Goal: Information Seeking & Learning: Check status

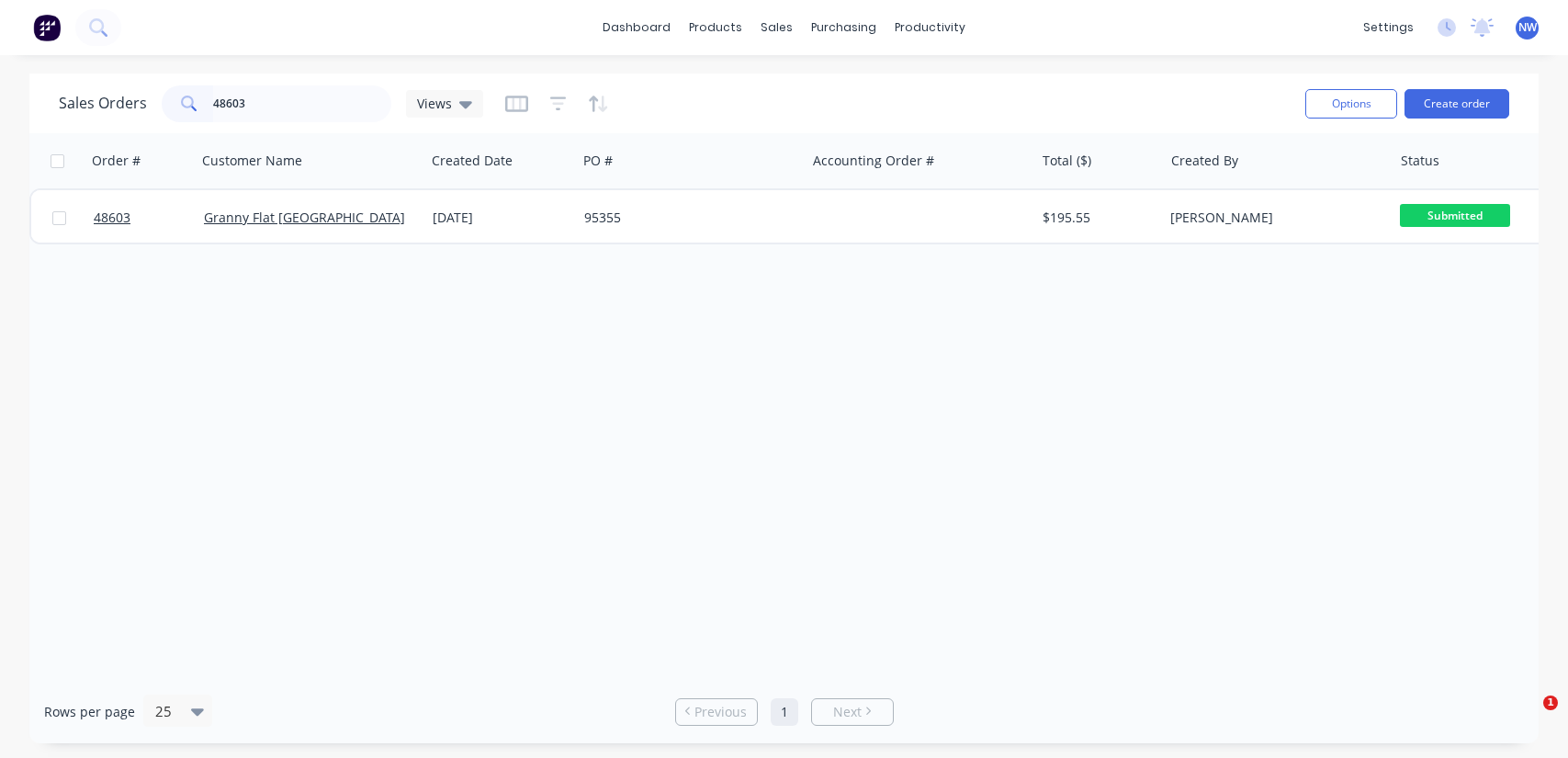
click at [132, 92] on div "Sales Orders 48603 Views" at bounding box center [270, 103] width 425 height 37
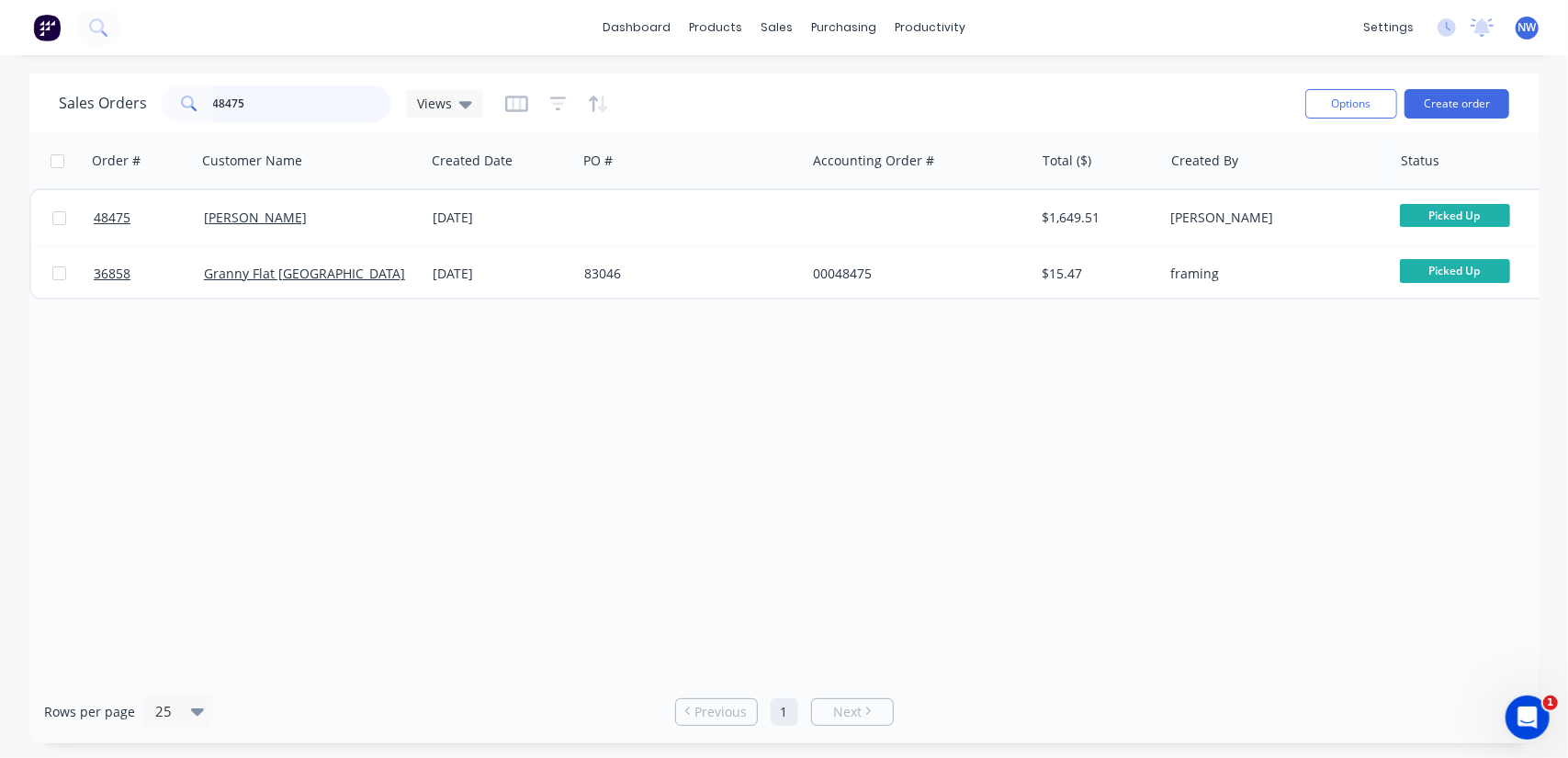
drag, startPoint x: 281, startPoint y: 99, endPoint x: 148, endPoint y: 96, distance: 133.0
click at [148, 96] on div "Sales Orders 48475 Views" at bounding box center [270, 103] width 425 height 37
paste input "Cook Roof and Gutters"
type input "Cook Roof and Gutters"
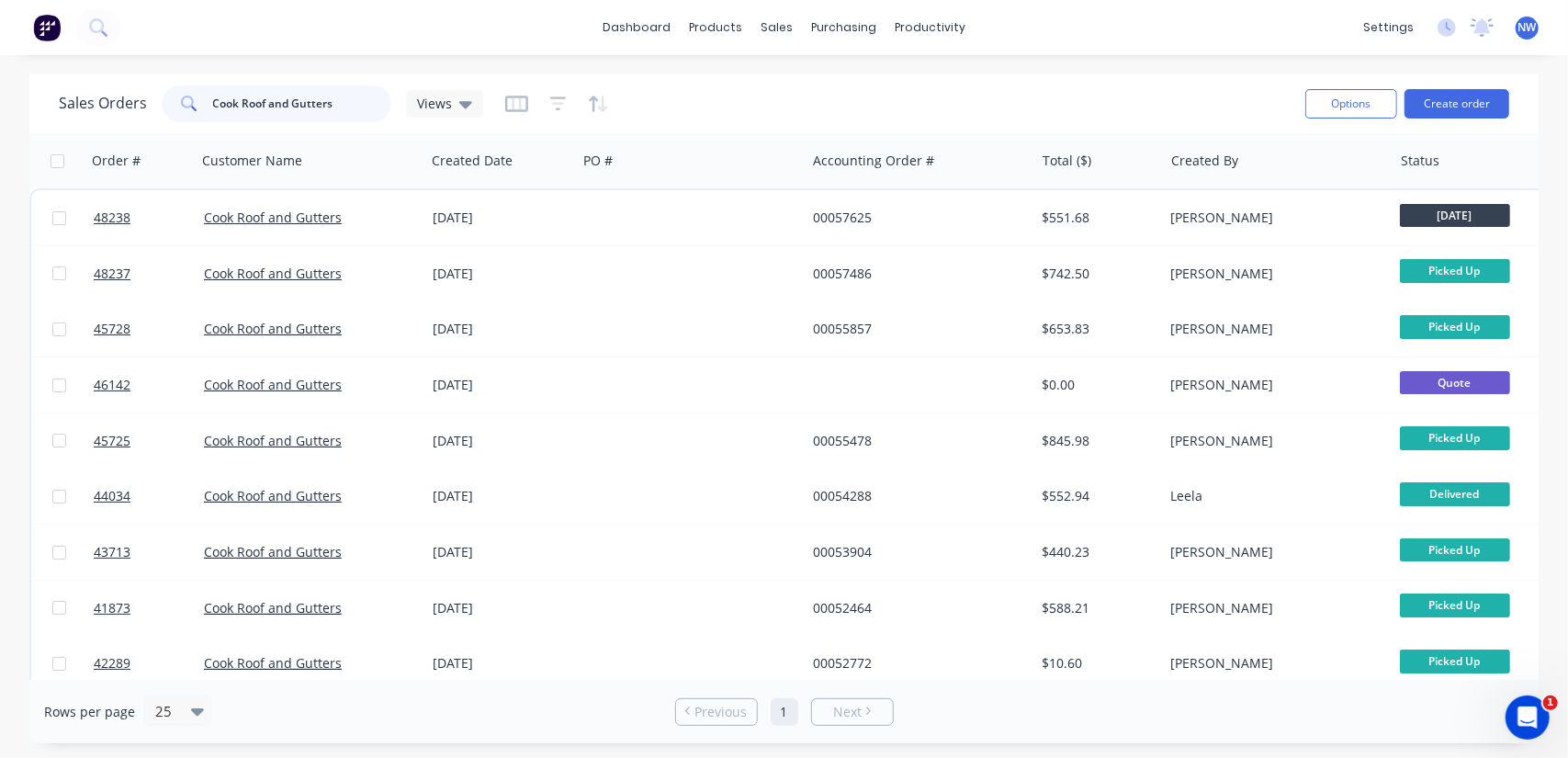
drag, startPoint x: 328, startPoint y: 103, endPoint x: 0, endPoint y: 84, distance: 328.5
click at [0, 84] on div "Sales Orders Cook Roof and Gutters Views Options Create order Order # Customer …" at bounding box center [784, 408] width 1568 height 669
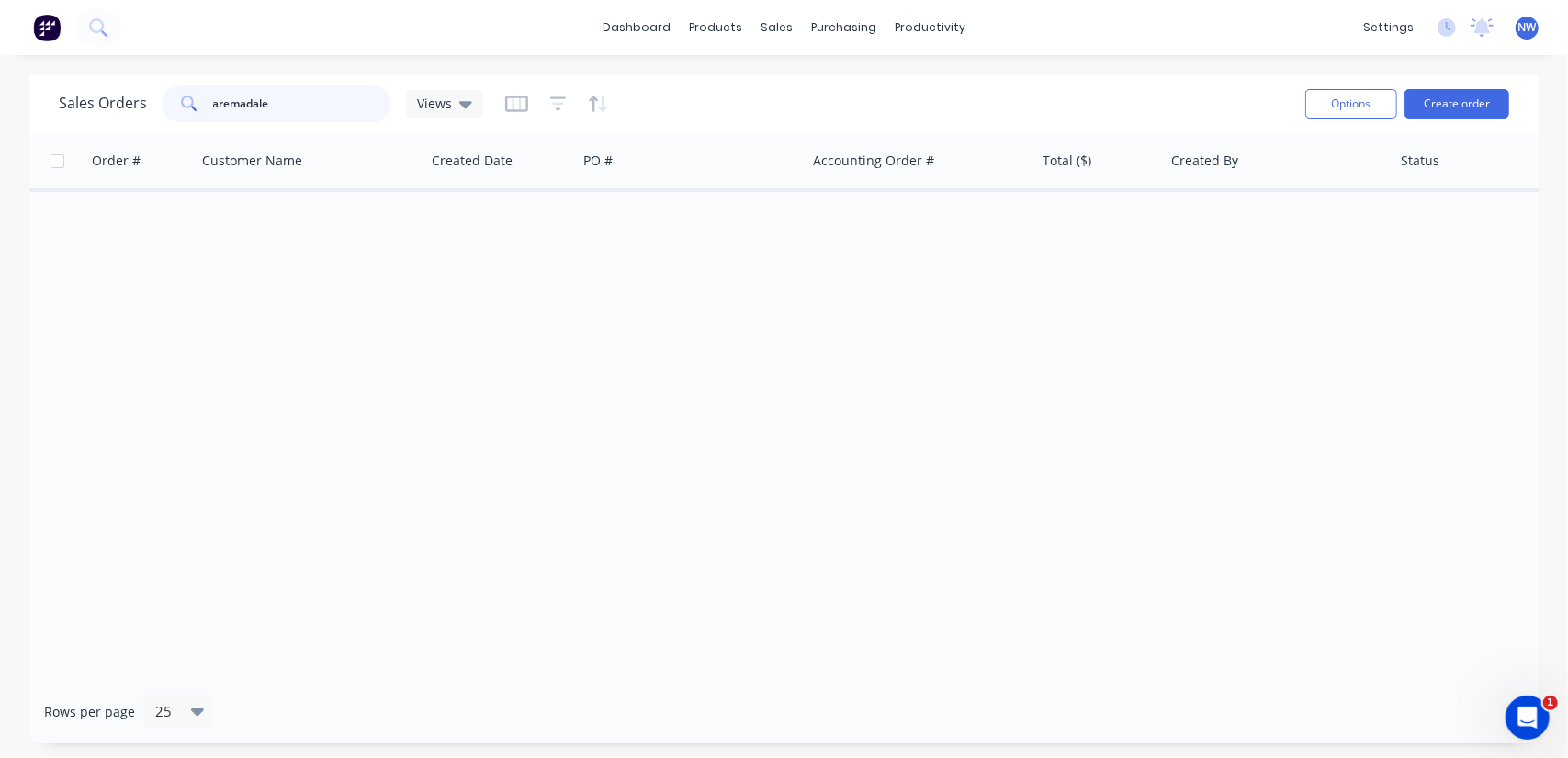
click at [228, 102] on input "aremadale" at bounding box center [302, 103] width 179 height 37
type input "armadale"
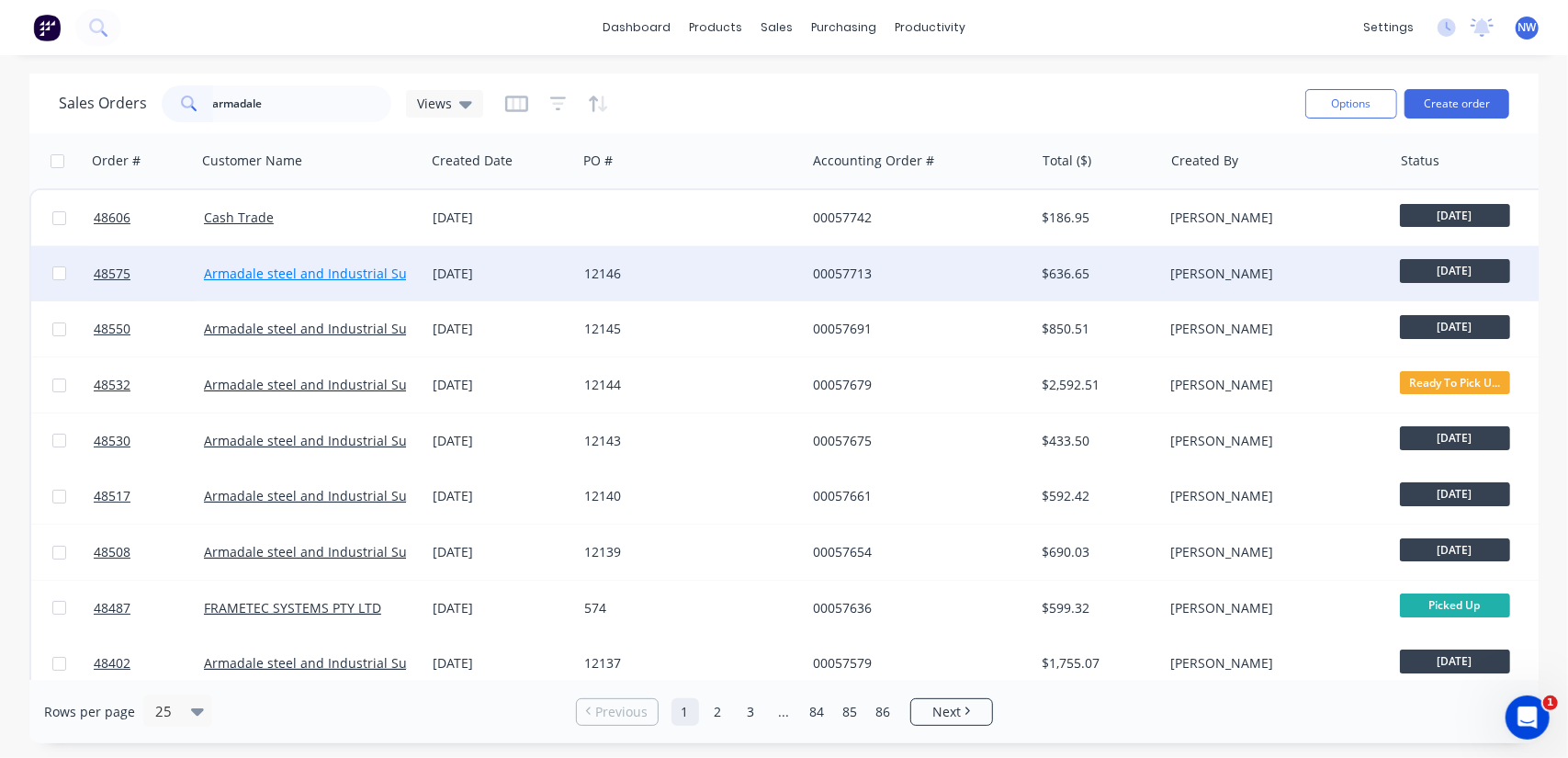
click at [268, 279] on link "Armadale steel and Industrial Supplies" at bounding box center [324, 274] width 241 height 18
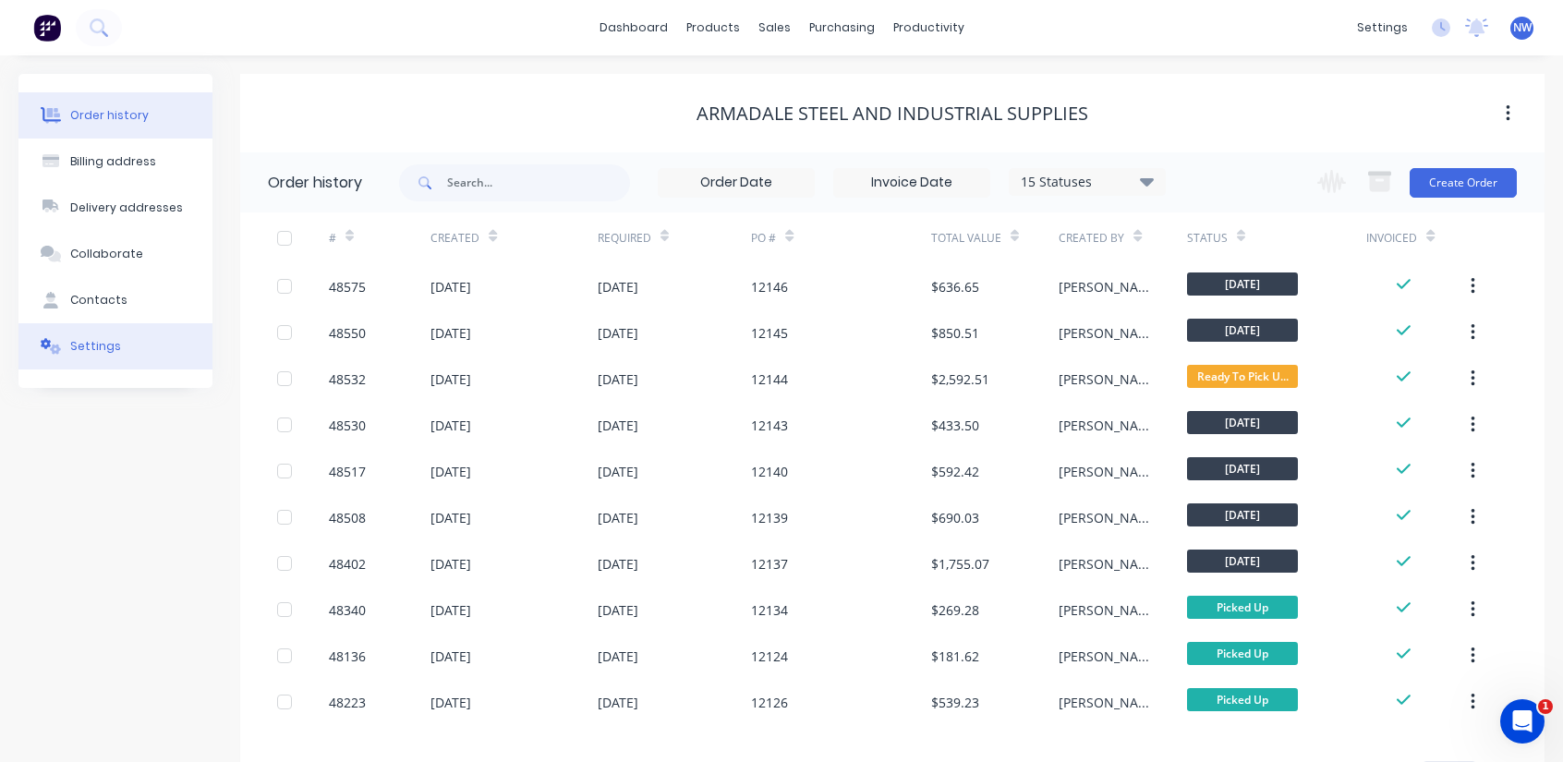
click at [92, 340] on div "Settings" at bounding box center [95, 346] width 51 height 17
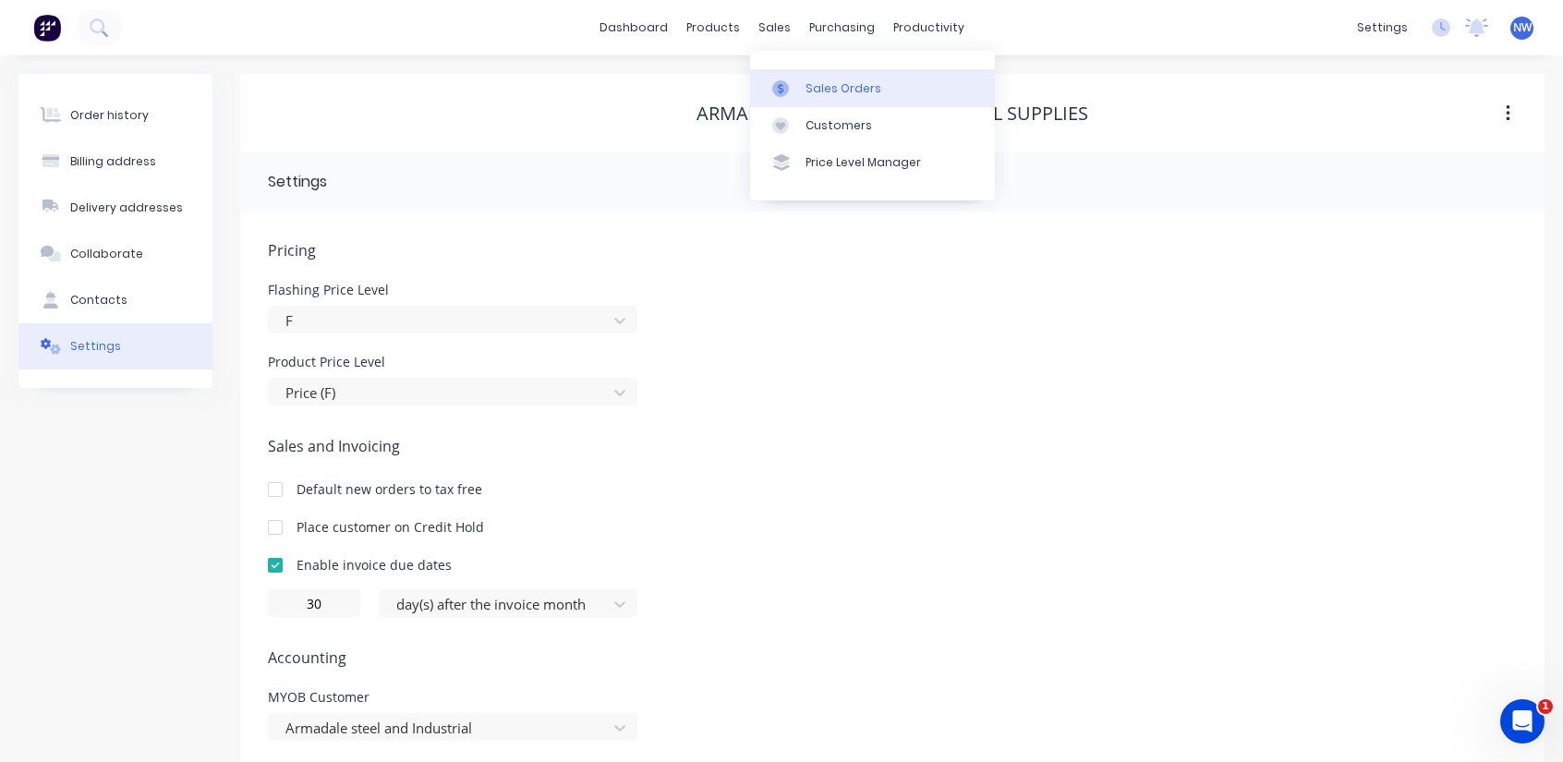
click at [798, 84] on div at bounding box center [786, 88] width 28 height 17
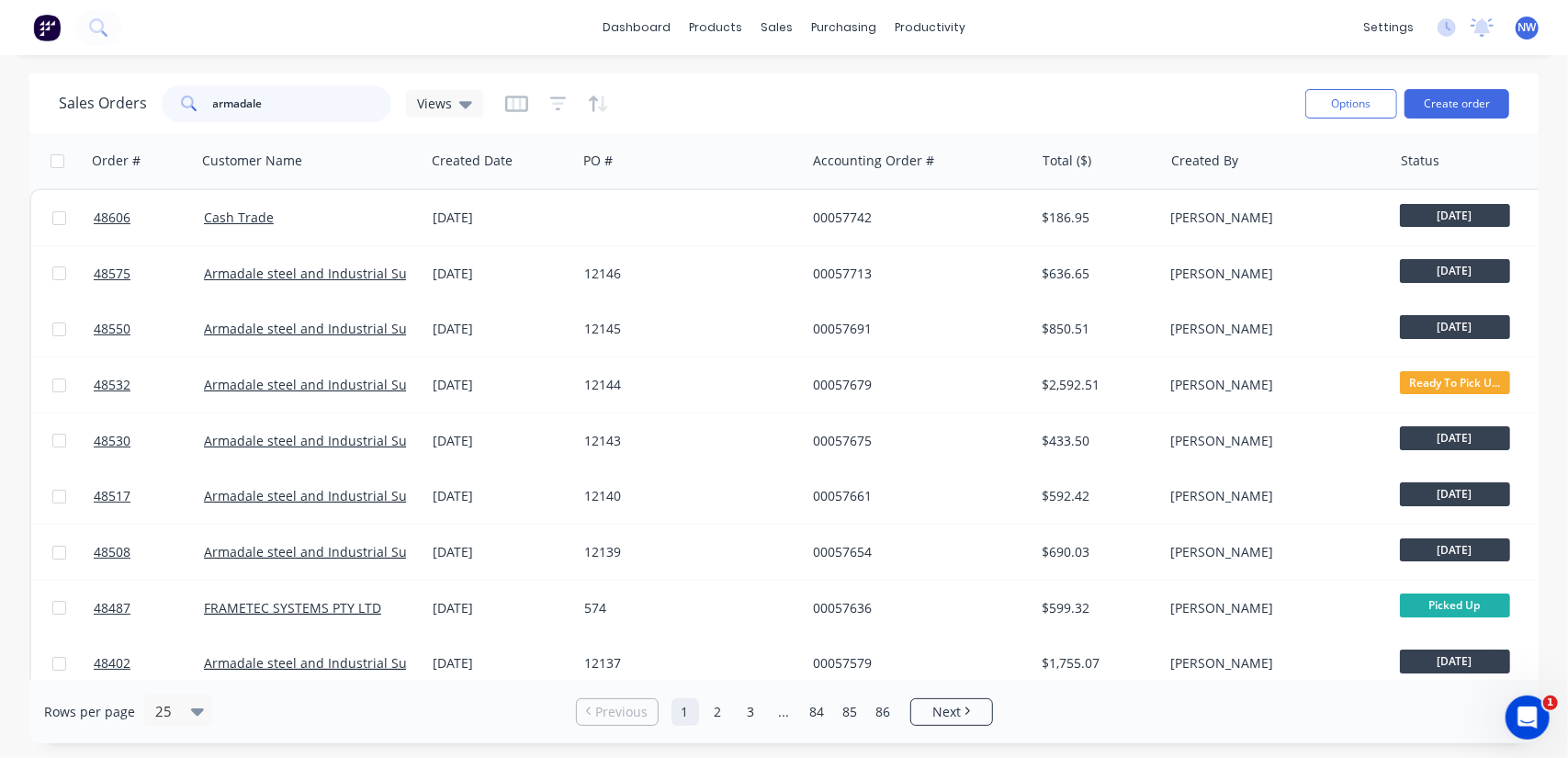
drag, startPoint x: 283, startPoint y: 95, endPoint x: 126, endPoint y: 90, distance: 157.1
click at [128, 95] on div "Sales Orders armadale Views" at bounding box center [270, 103] width 425 height 37
paste input "48465"
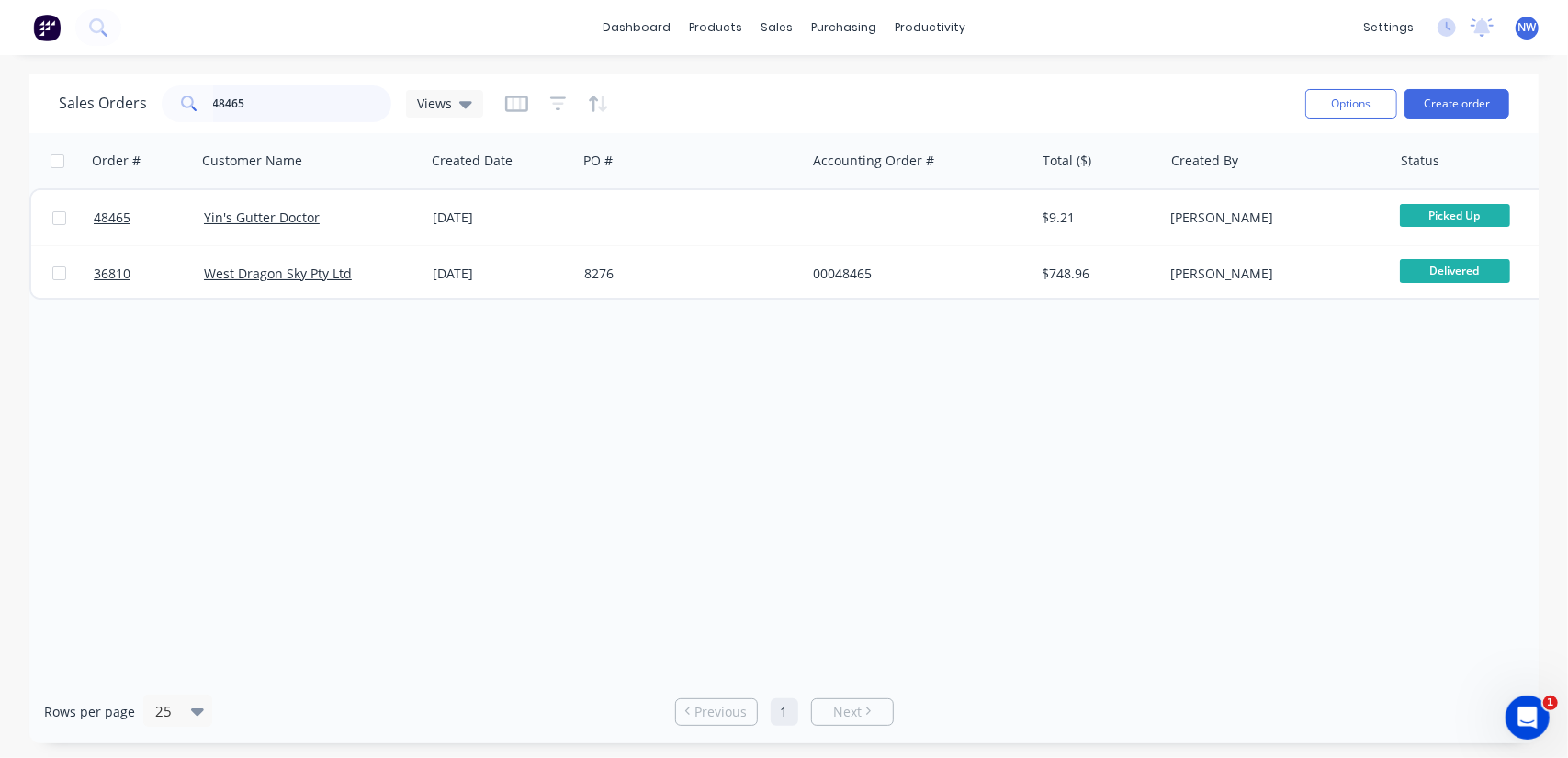
drag, startPoint x: 273, startPoint y: 104, endPoint x: 163, endPoint y: 104, distance: 110.0
click at [163, 104] on div "48465" at bounding box center [276, 103] width 230 height 37
paste input "3"
drag, startPoint x: 258, startPoint y: 89, endPoint x: 78, endPoint y: 74, distance: 180.6
click at [78, 74] on div "Sales Orders 48463 Views Options Create order" at bounding box center [784, 103] width 1509 height 60
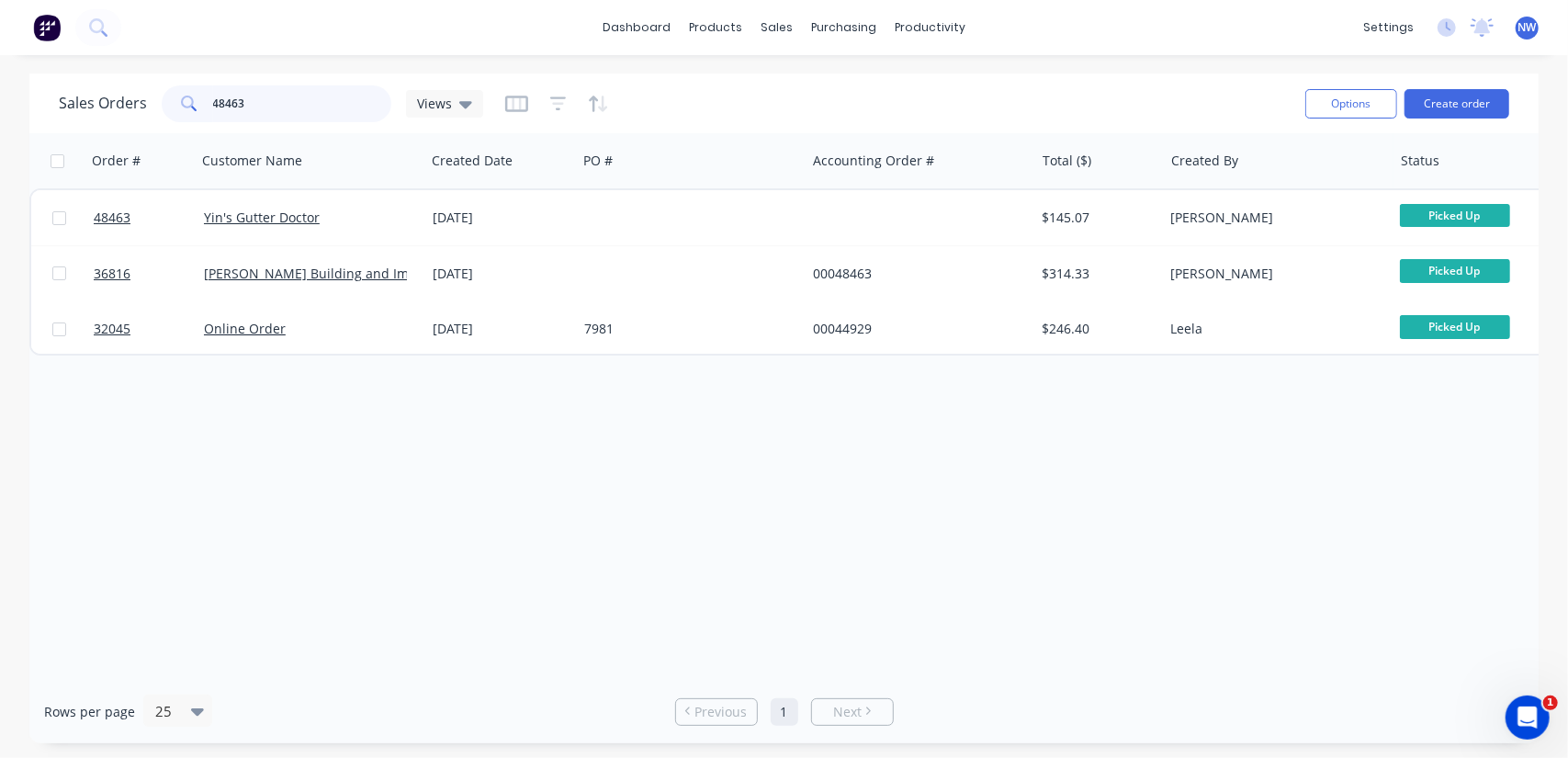
paste input "54"
type input "48454"
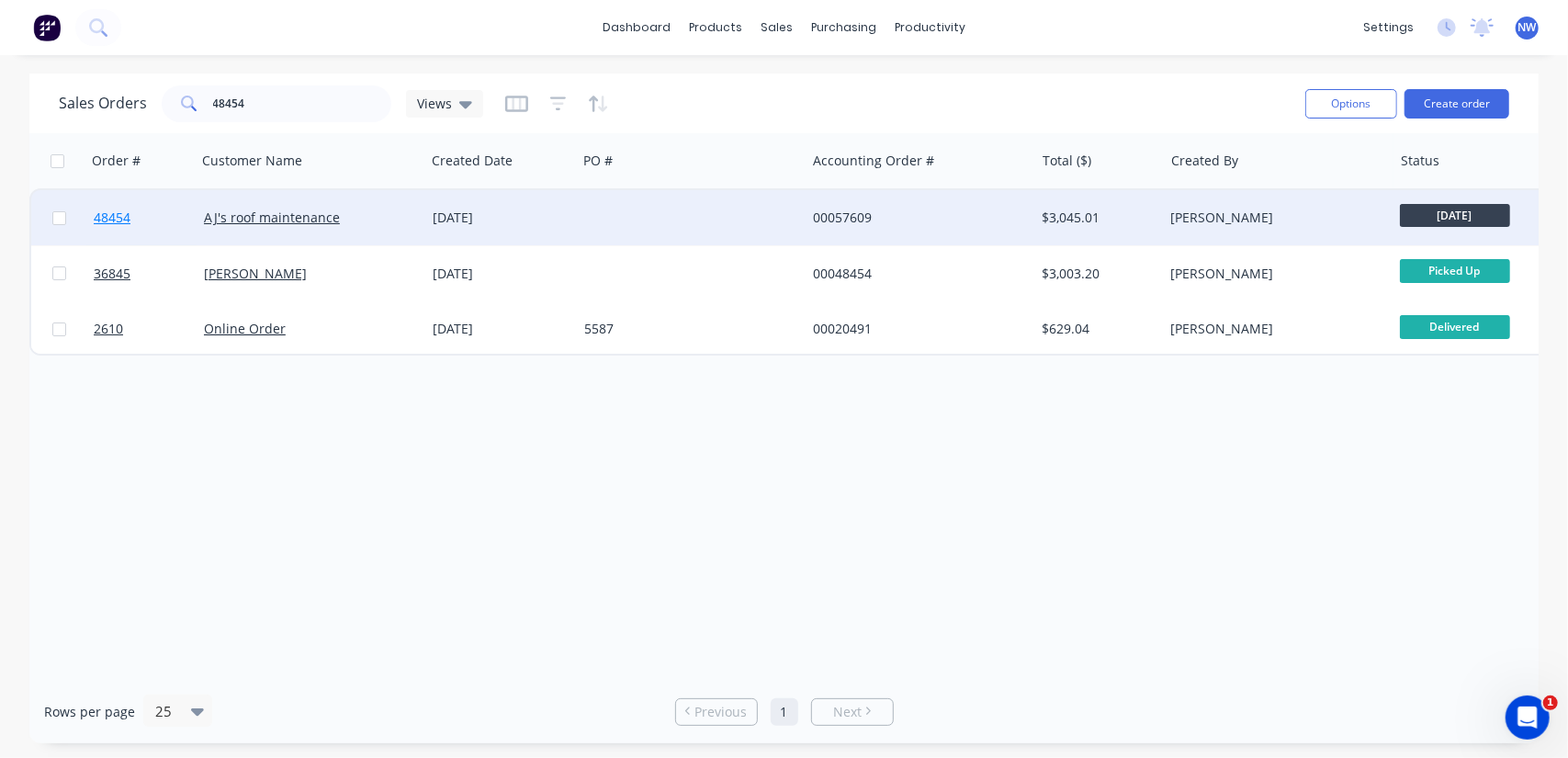
click at [121, 216] on span "48454" at bounding box center [111, 218] width 37 height 18
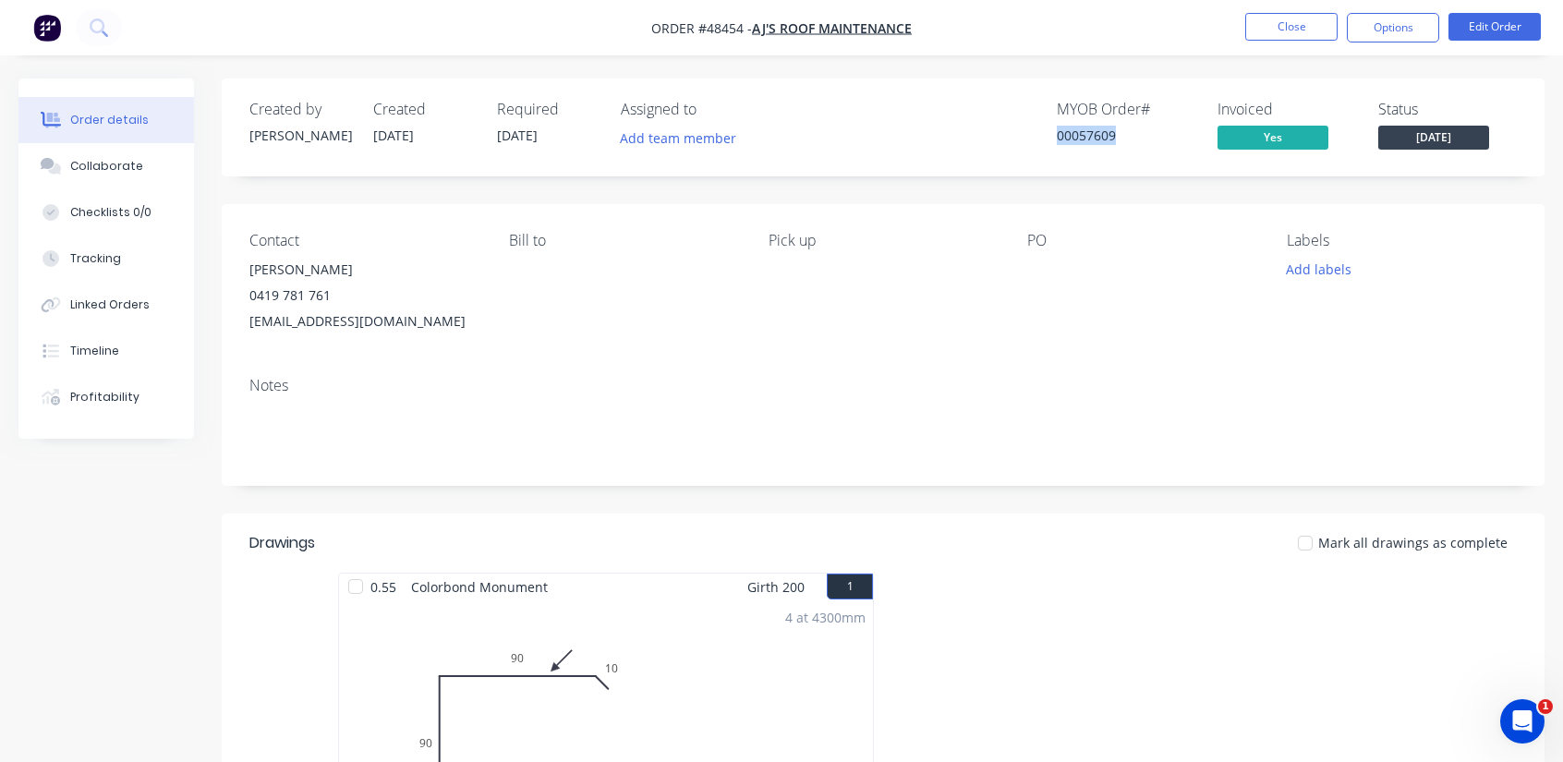
drag, startPoint x: 1138, startPoint y: 126, endPoint x: 1007, endPoint y: 126, distance: 131.2
click at [1007, 126] on div "MYOB Order # 00057609 Invoiced Yes Status Monday" at bounding box center [1161, 128] width 711 height 54
copy div "00057609"
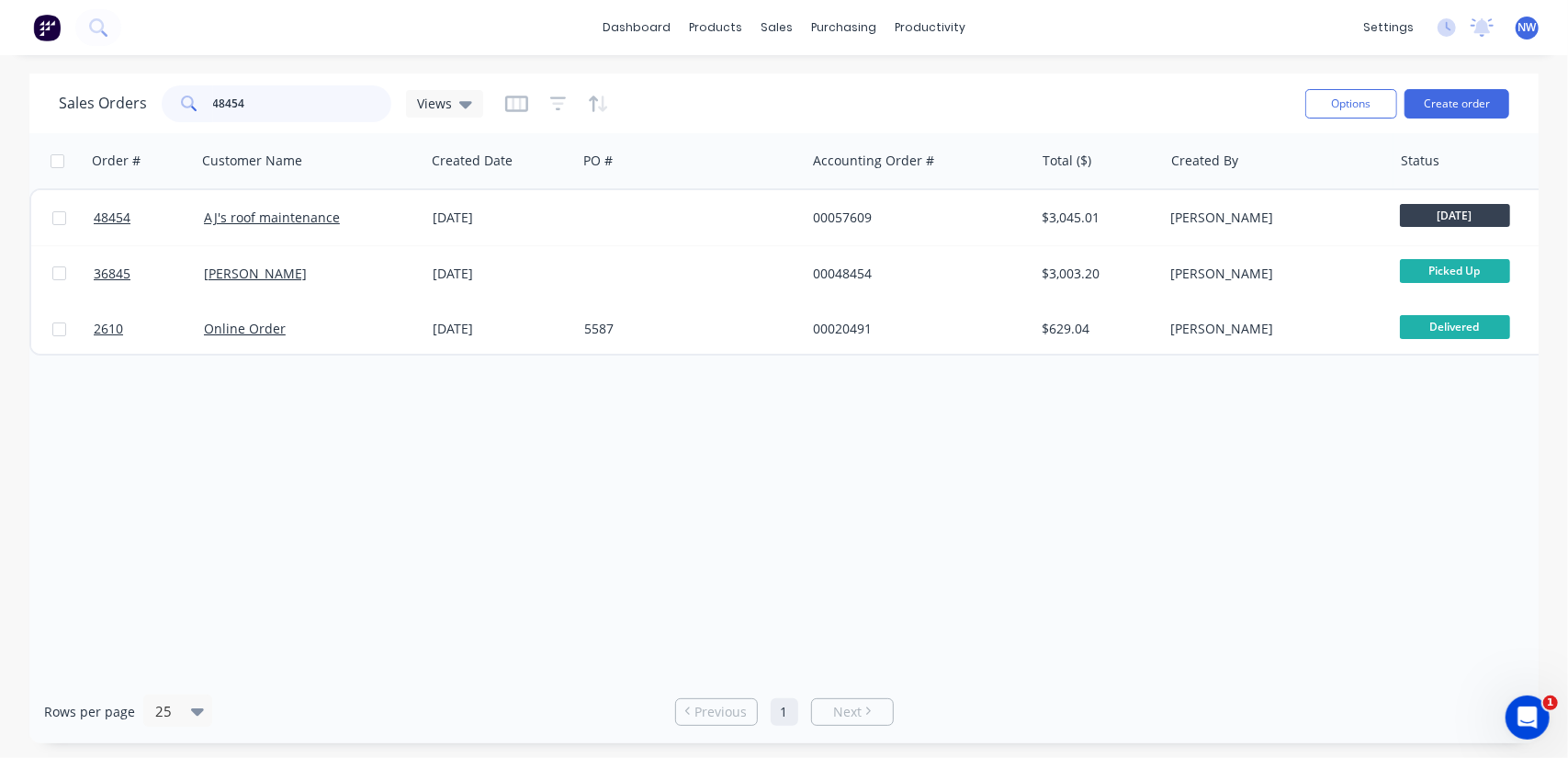
drag, startPoint x: 263, startPoint y: 104, endPoint x: 156, endPoint y: 103, distance: 107.0
click at [156, 103] on div "Sales Orders 48454 Views" at bounding box center [270, 103] width 425 height 37
paste input "39"
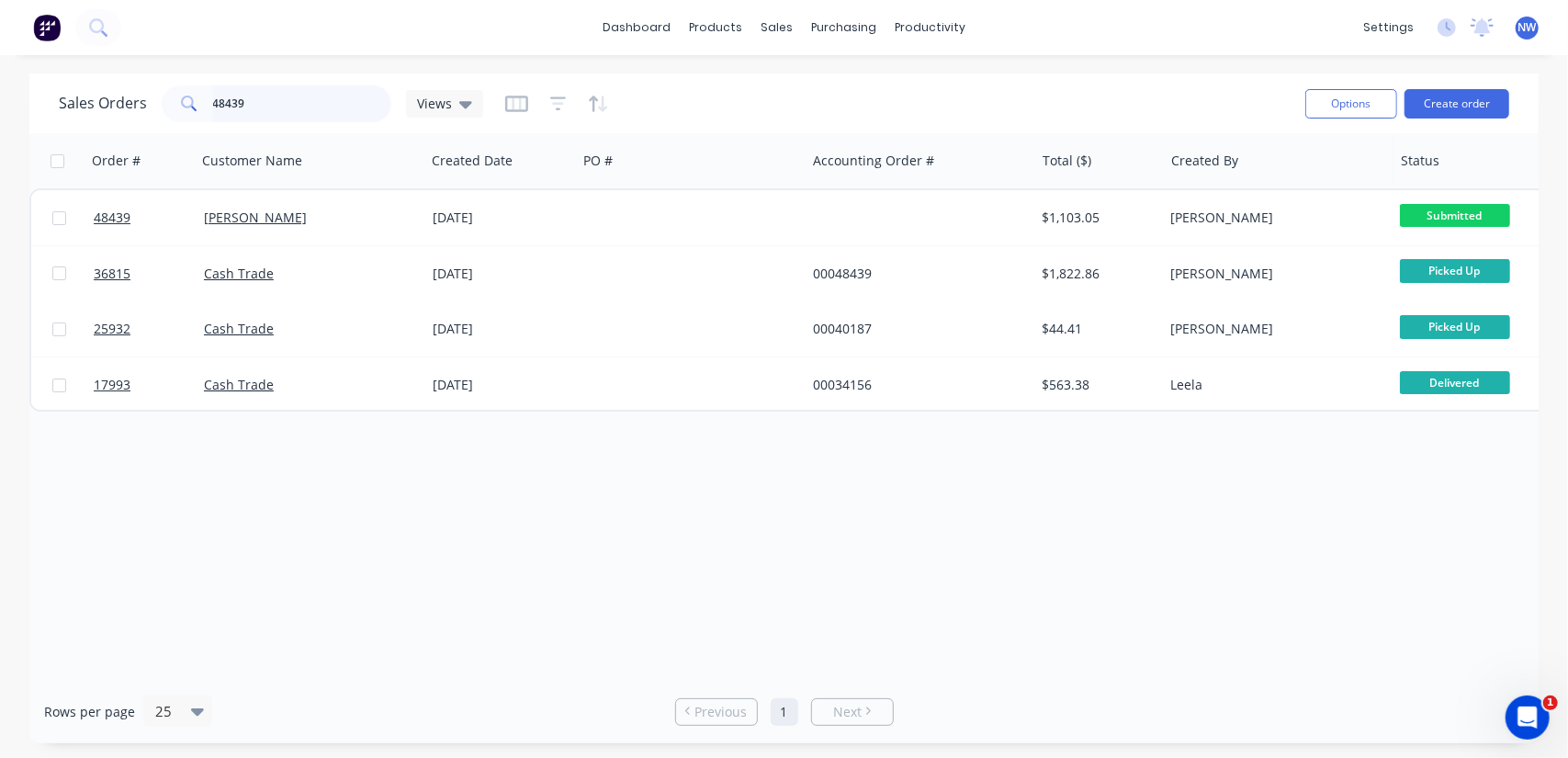
drag, startPoint x: 262, startPoint y: 102, endPoint x: 54, endPoint y: 114, distance: 208.3
click at [63, 116] on div "Sales Orders 48439 Views" at bounding box center [270, 103] width 425 height 37
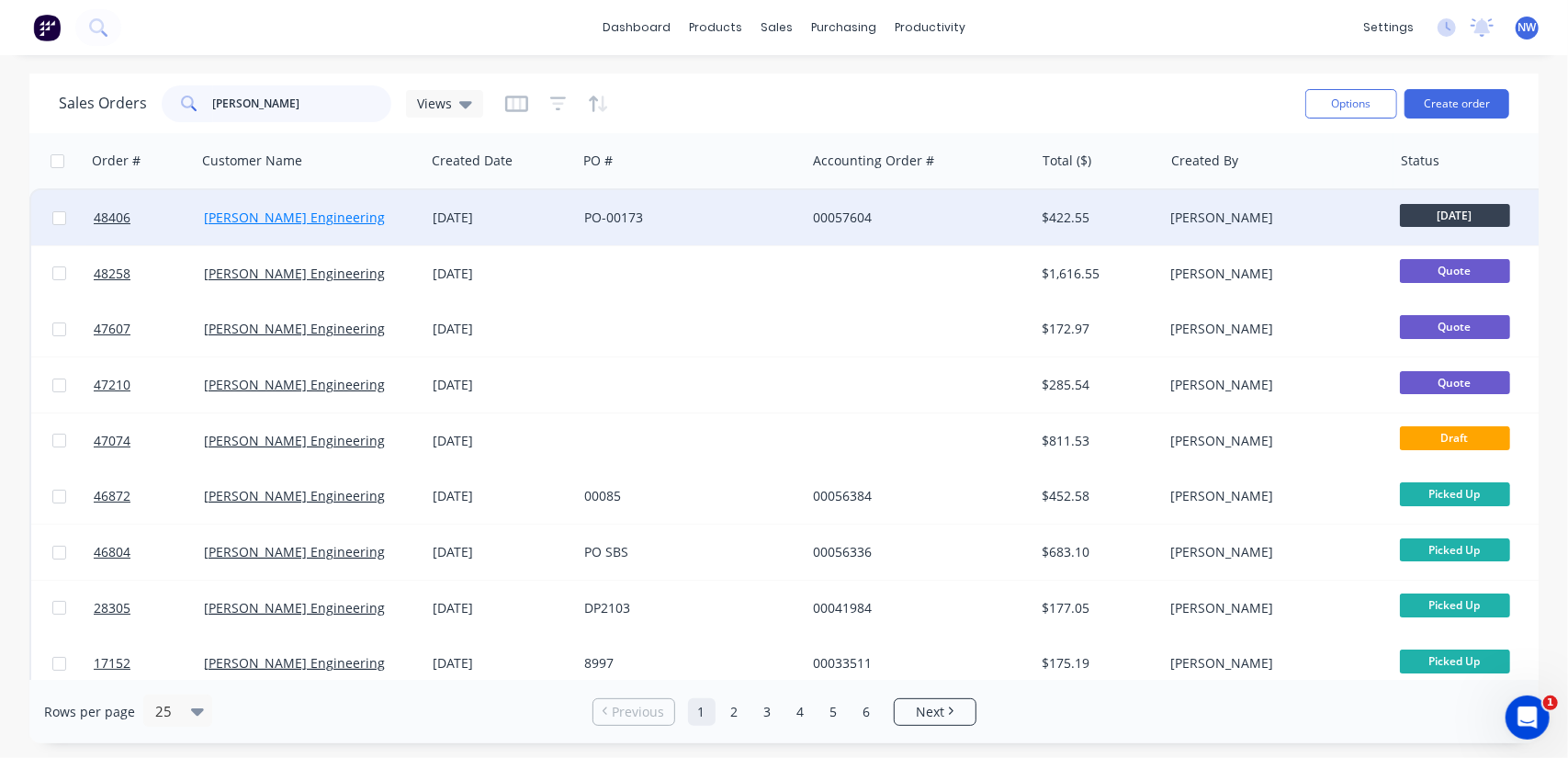
type input "Perna"
click at [281, 220] on link "Perna Engineering" at bounding box center [294, 218] width 181 height 18
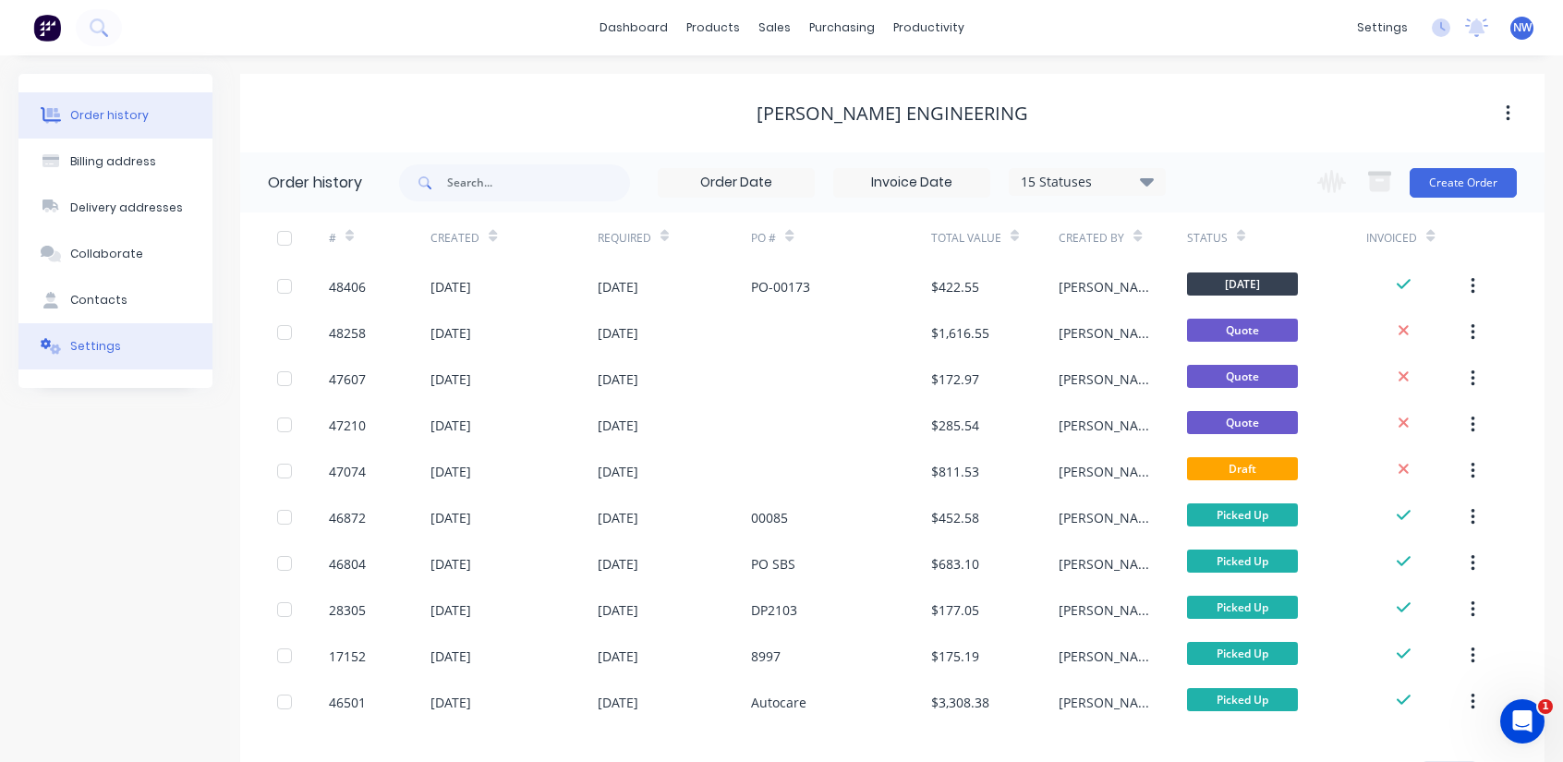
click at [85, 344] on div "Settings" at bounding box center [95, 346] width 51 height 17
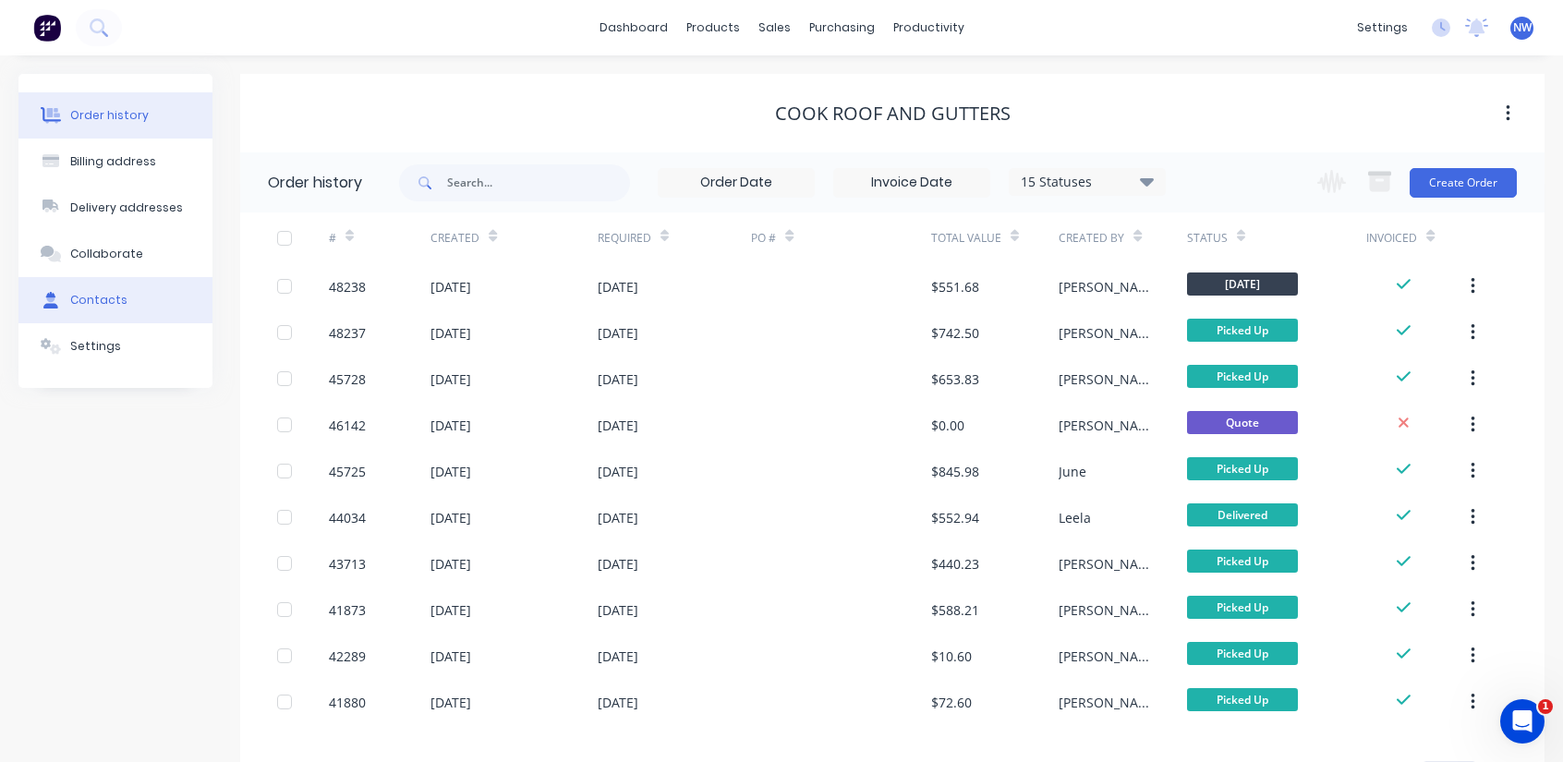
click at [94, 302] on div "Contacts" at bounding box center [98, 300] width 57 height 17
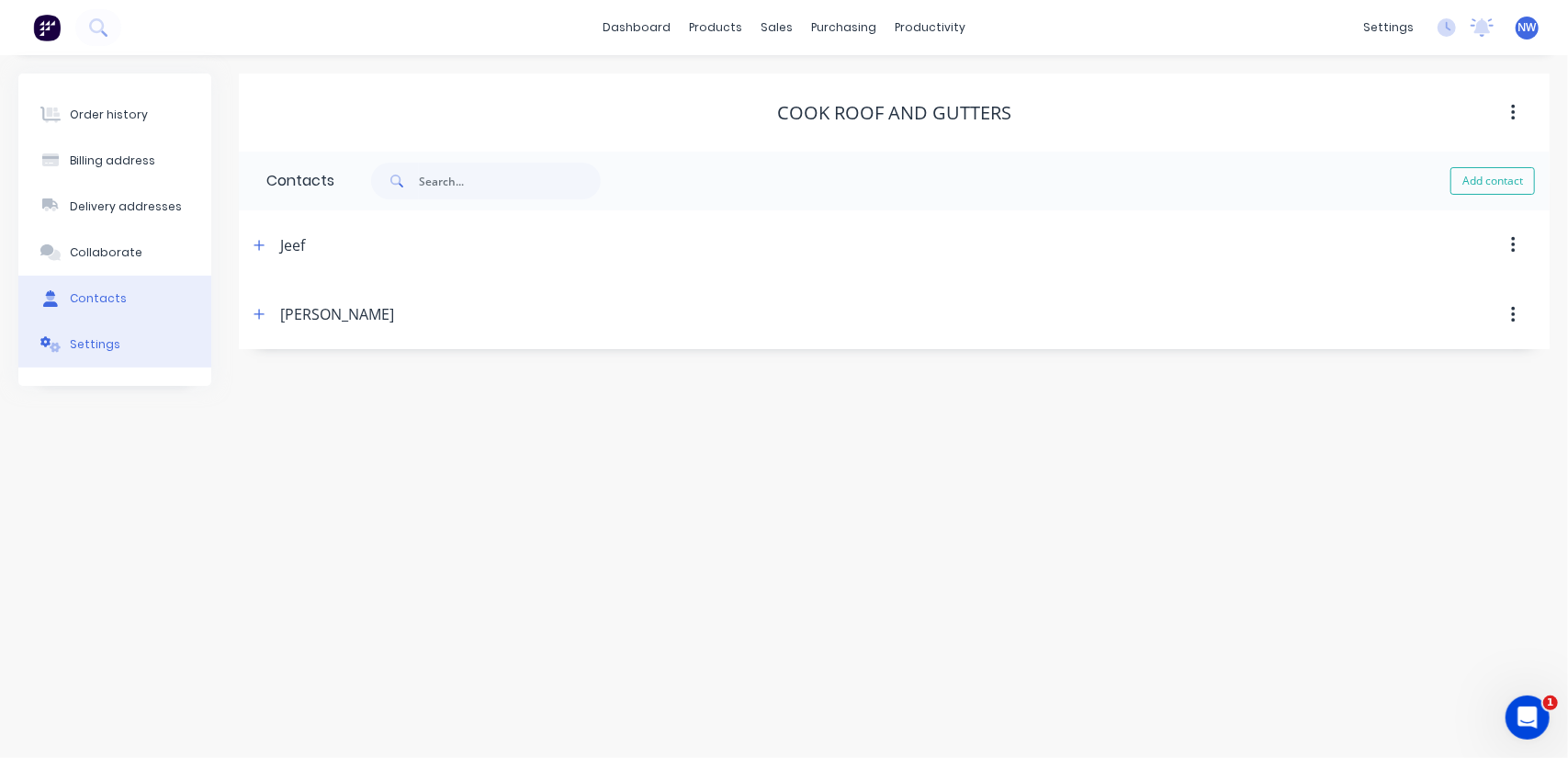
click at [78, 339] on div "Settings" at bounding box center [94, 344] width 51 height 17
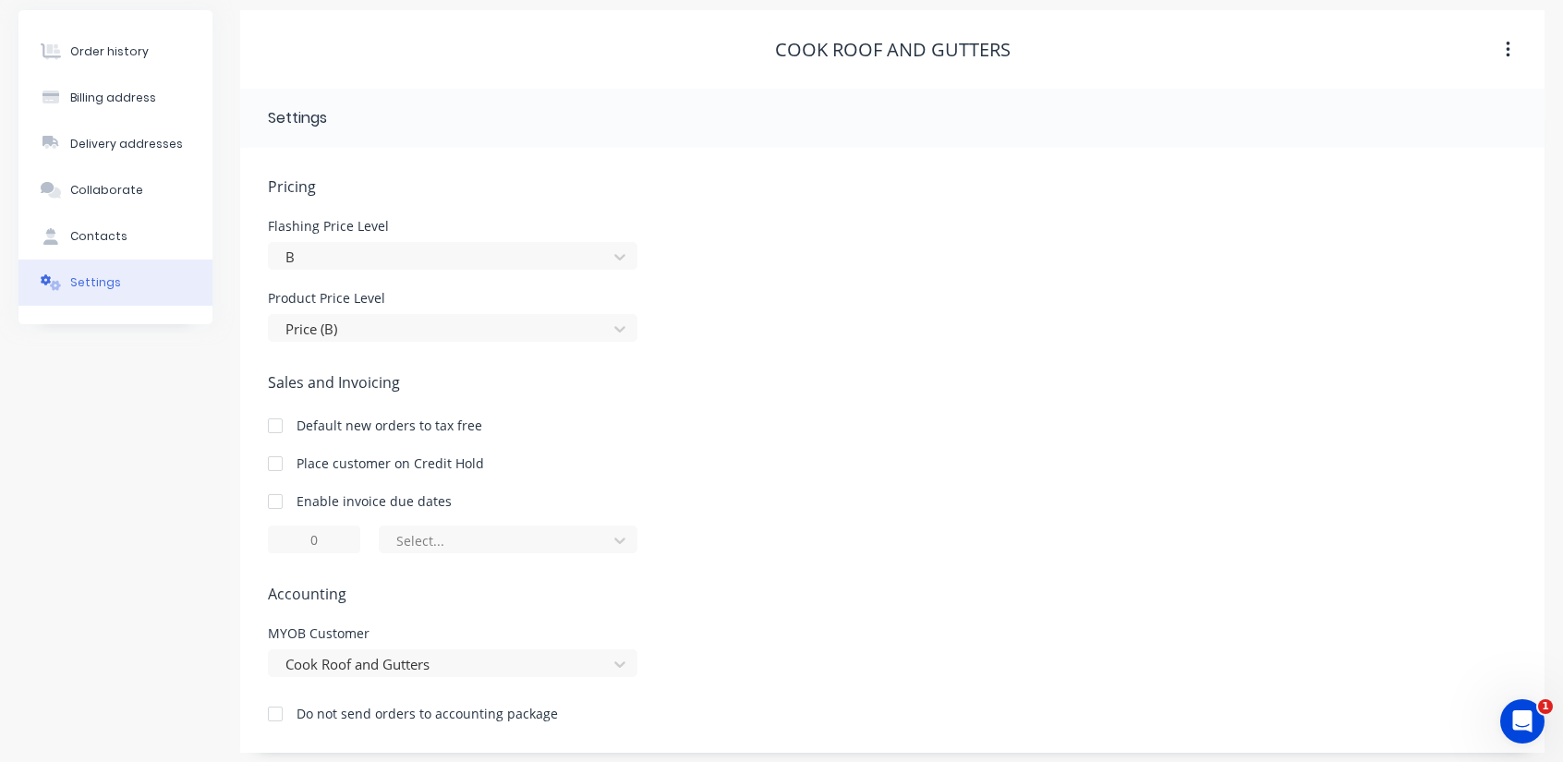
scroll to position [72, 0]
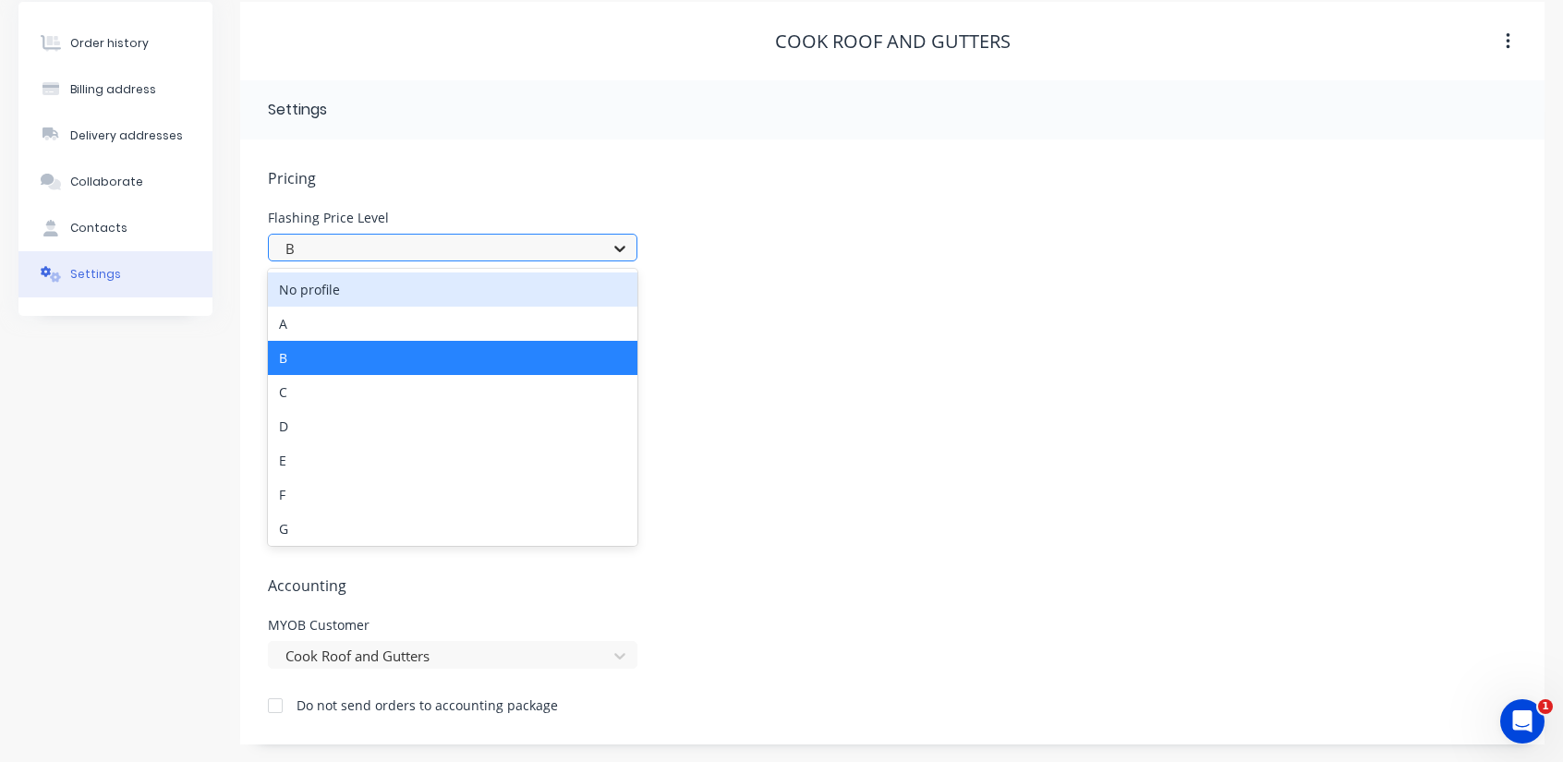
click at [621, 248] on icon at bounding box center [619, 249] width 11 height 6
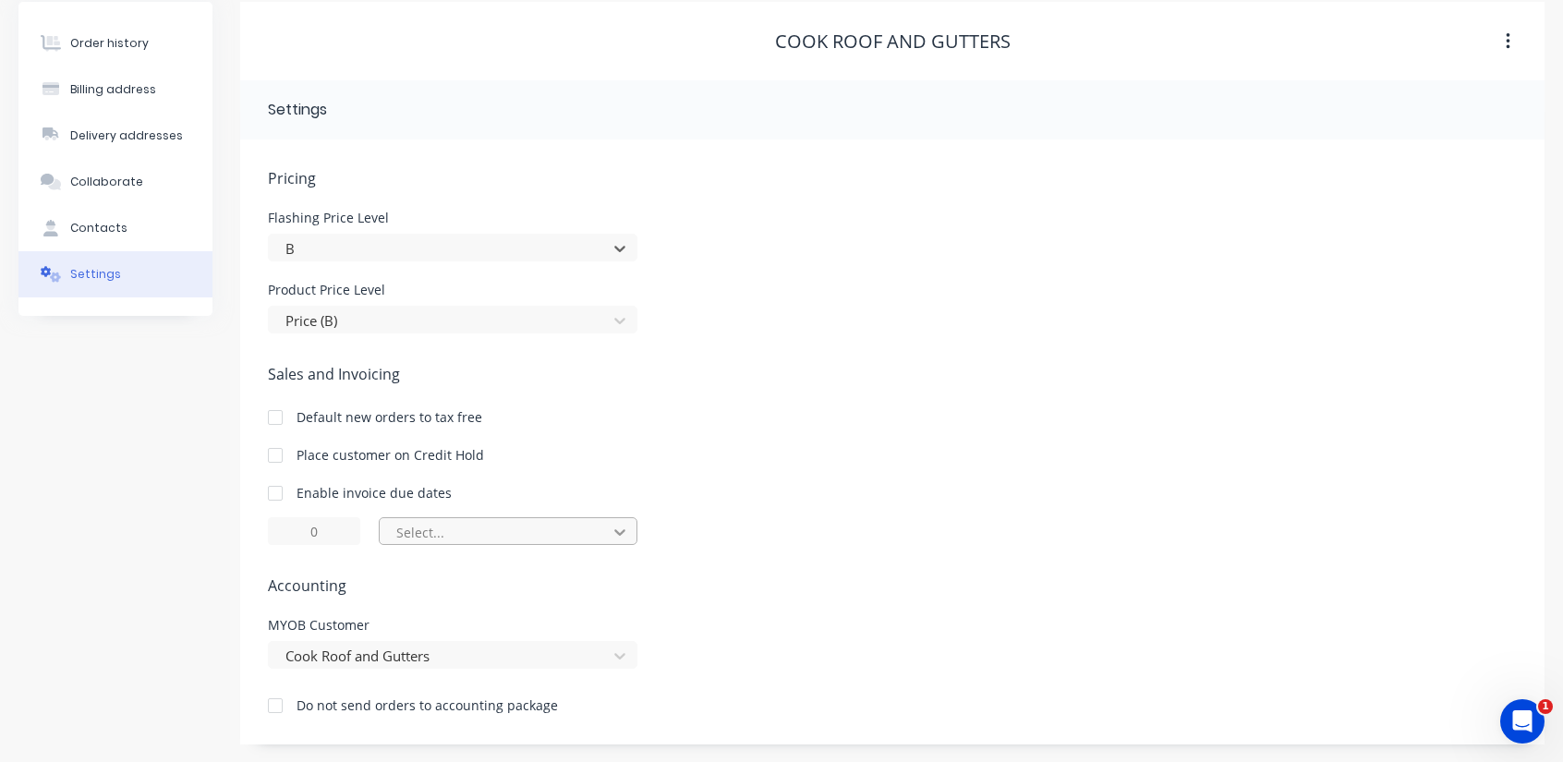
click at [624, 537] on icon at bounding box center [620, 532] width 18 height 18
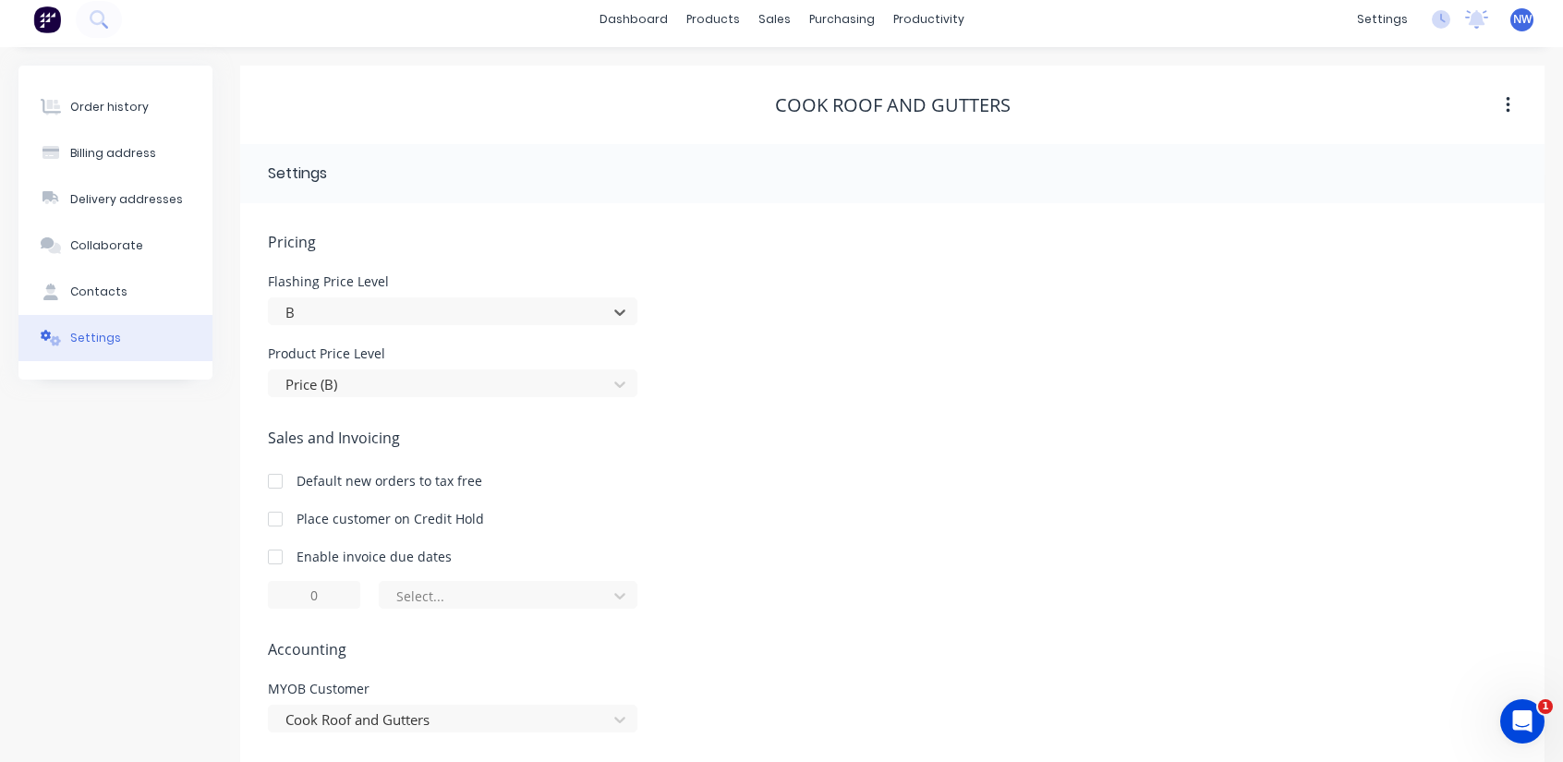
scroll to position [0, 0]
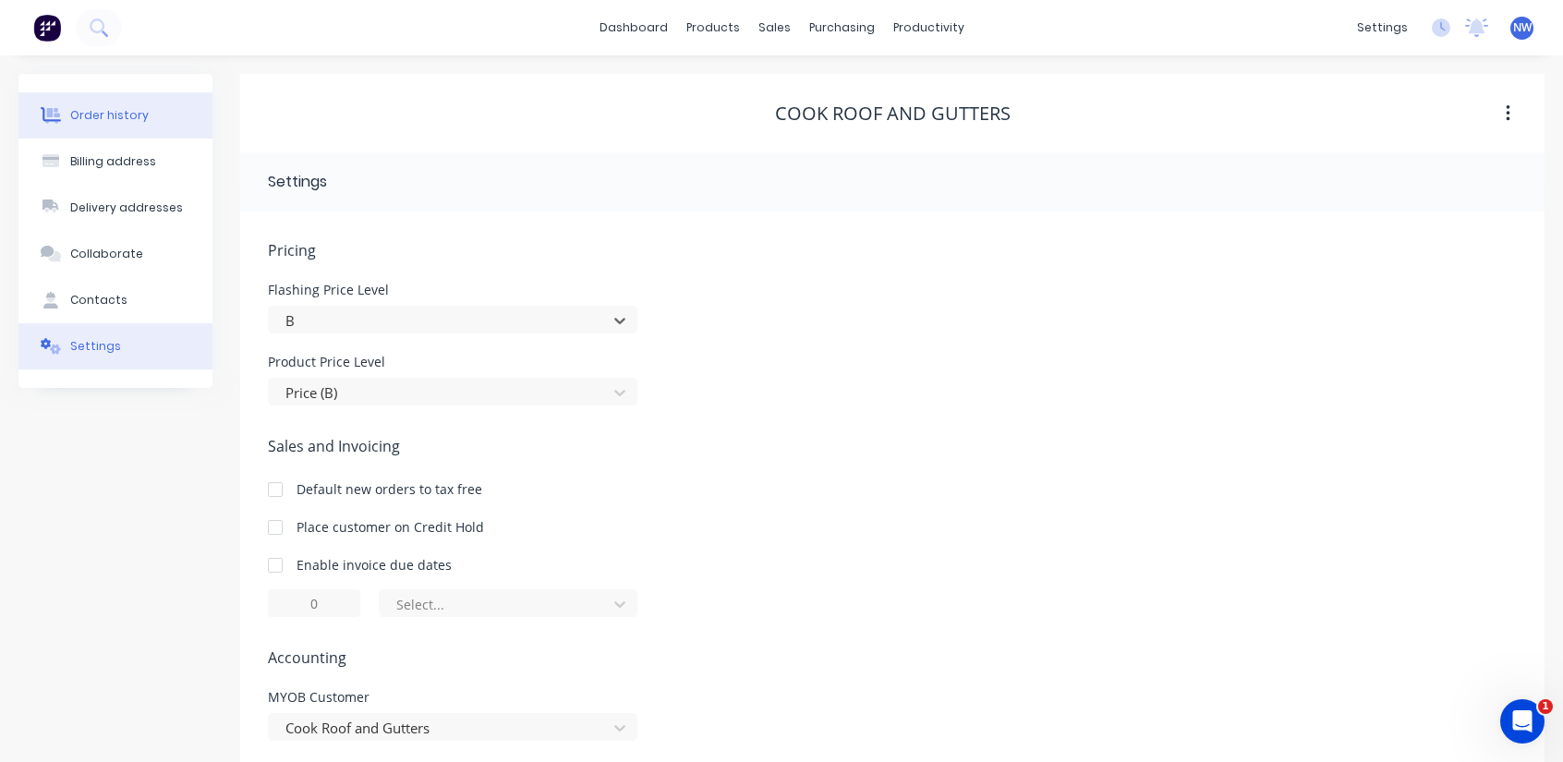
click at [105, 119] on div "Order history" at bounding box center [109, 115] width 79 height 17
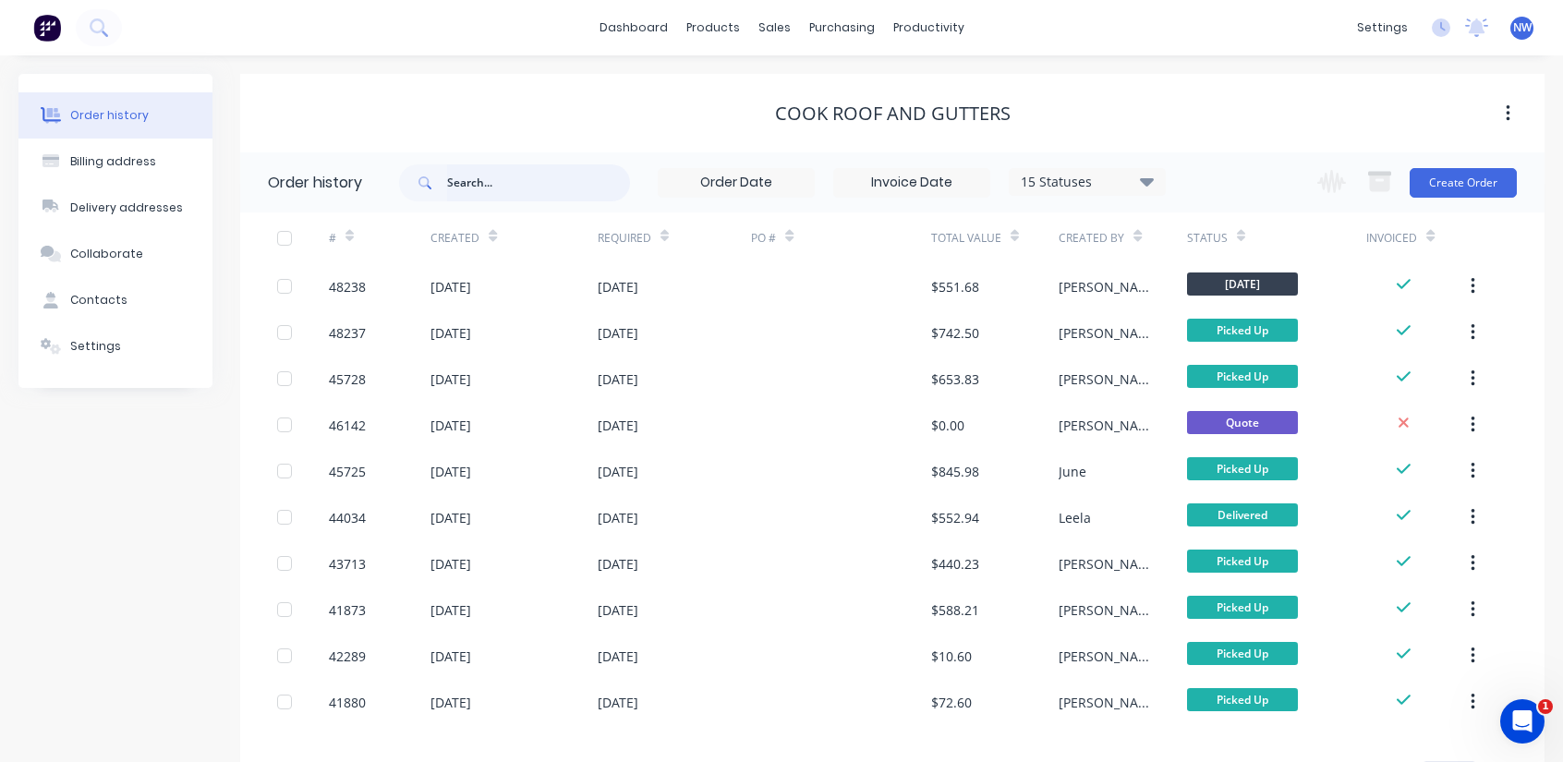
click at [500, 188] on input "text" at bounding box center [538, 182] width 183 height 37
paste input "Cook Roof and Gutters"
type input "Cook Roof and Gutters"
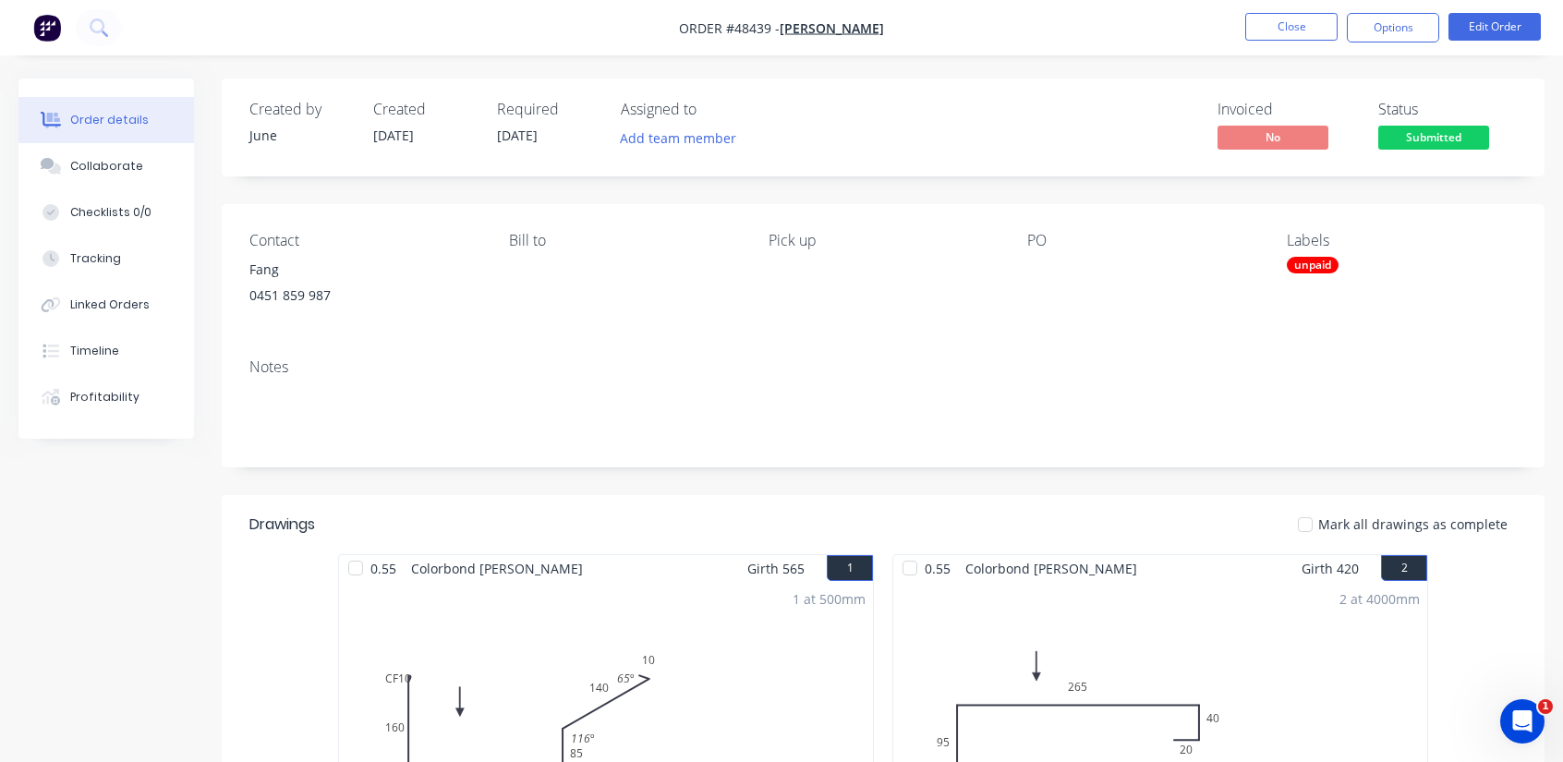
click at [1274, 12] on nav "Order #48439 - Mr Fang Close Options Edit Order" at bounding box center [781, 27] width 1563 height 55
click at [1280, 27] on button "Close" at bounding box center [1291, 27] width 92 height 28
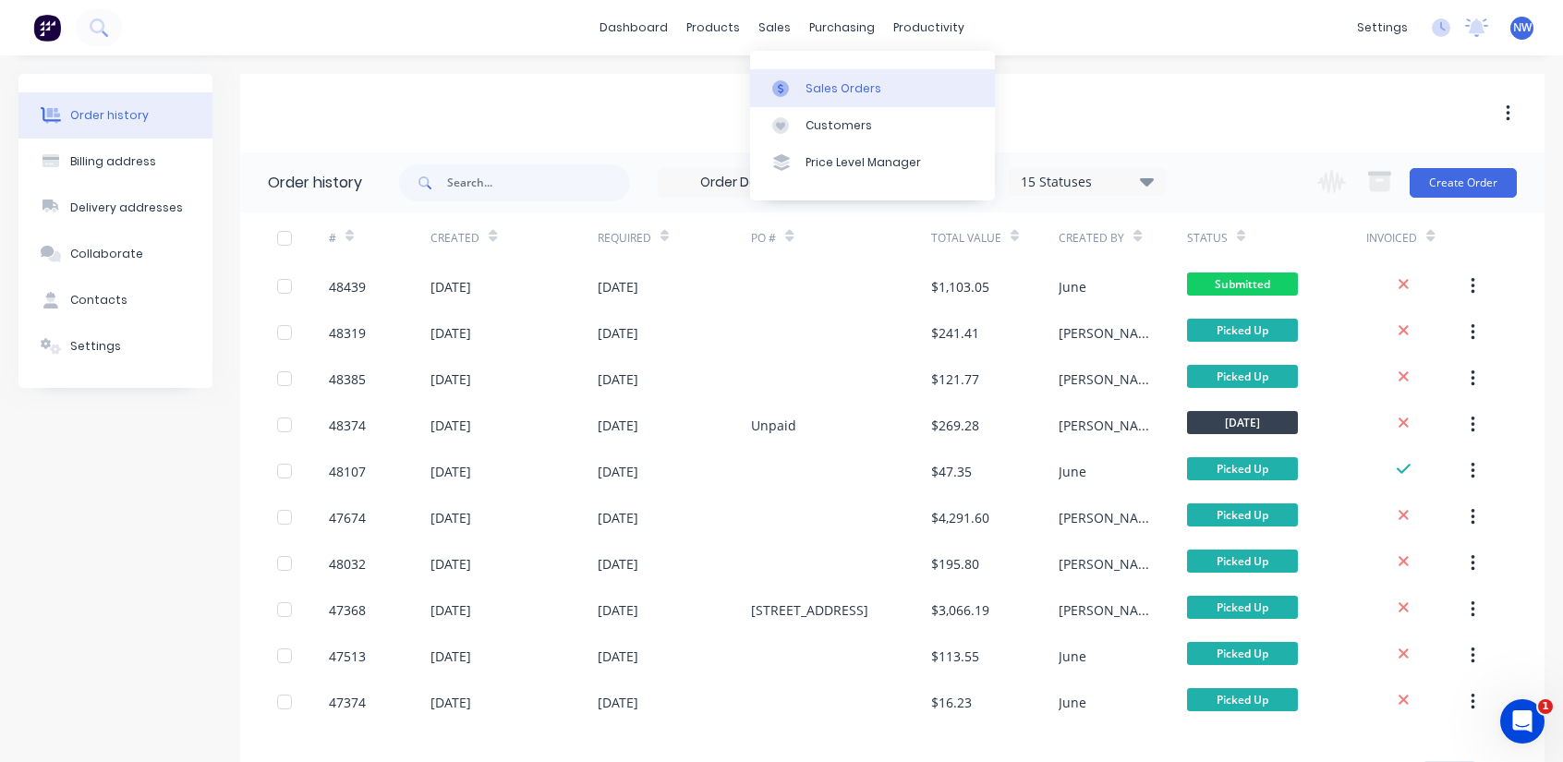
click at [800, 80] on link "Sales Orders" at bounding box center [872, 87] width 245 height 37
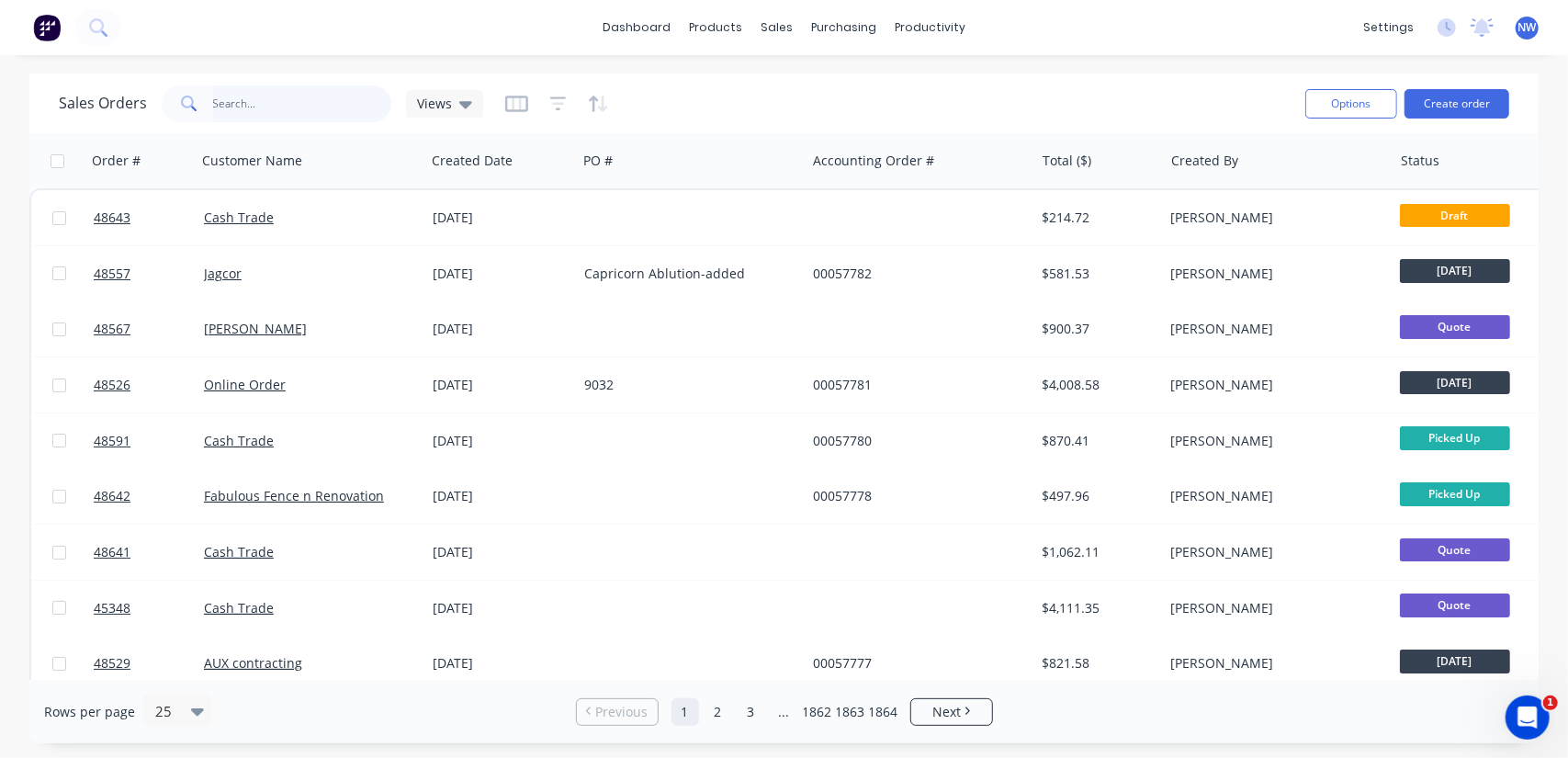
click at [296, 103] on input "text" at bounding box center [302, 103] width 179 height 37
paste input "48604"
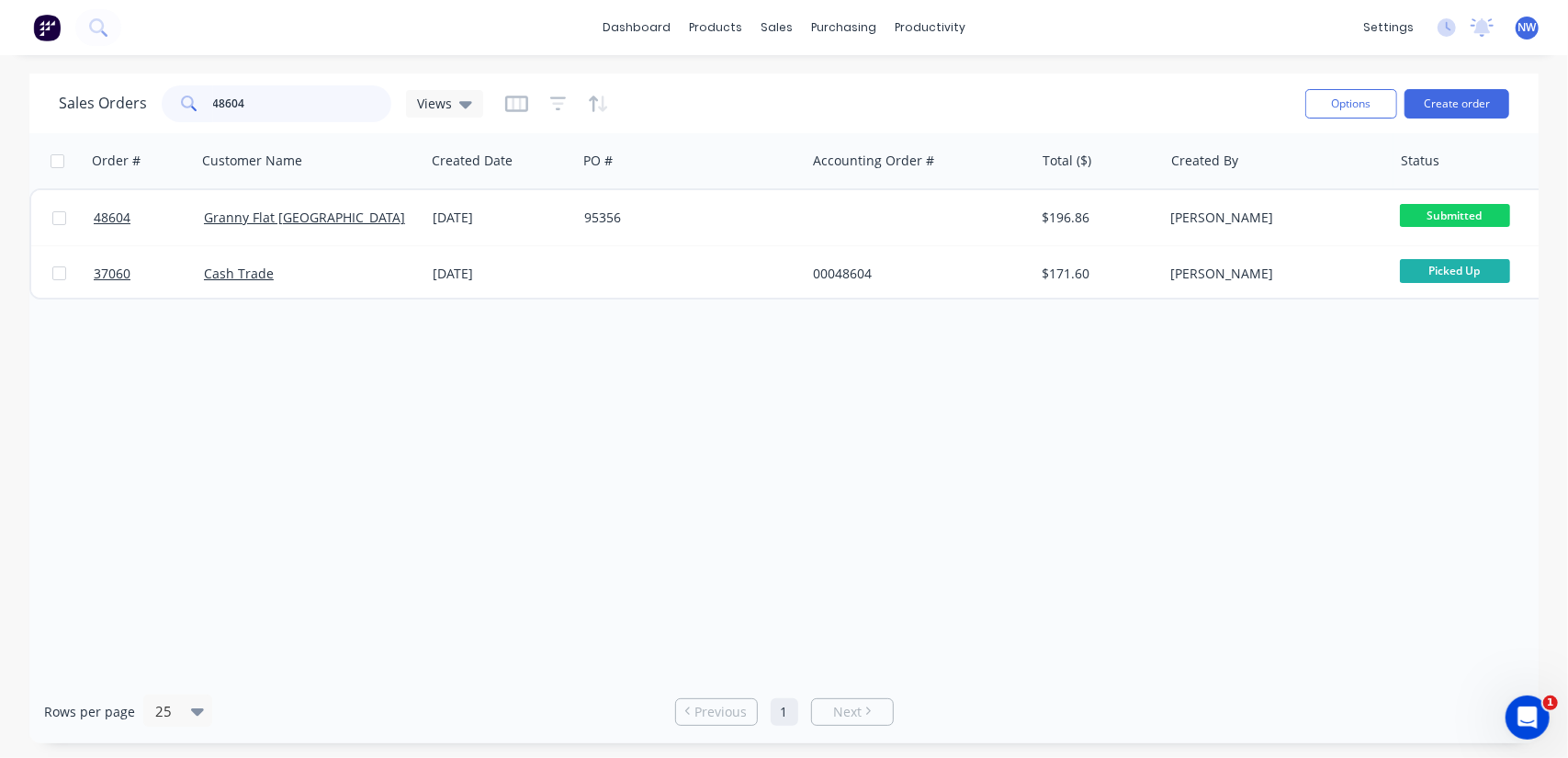
drag, startPoint x: 214, startPoint y: 97, endPoint x: 125, endPoint y: 35, distance: 108.5
click at [98, 93] on div "Sales Orders 48604 Views" at bounding box center [270, 103] width 425 height 37
type input "Granny"
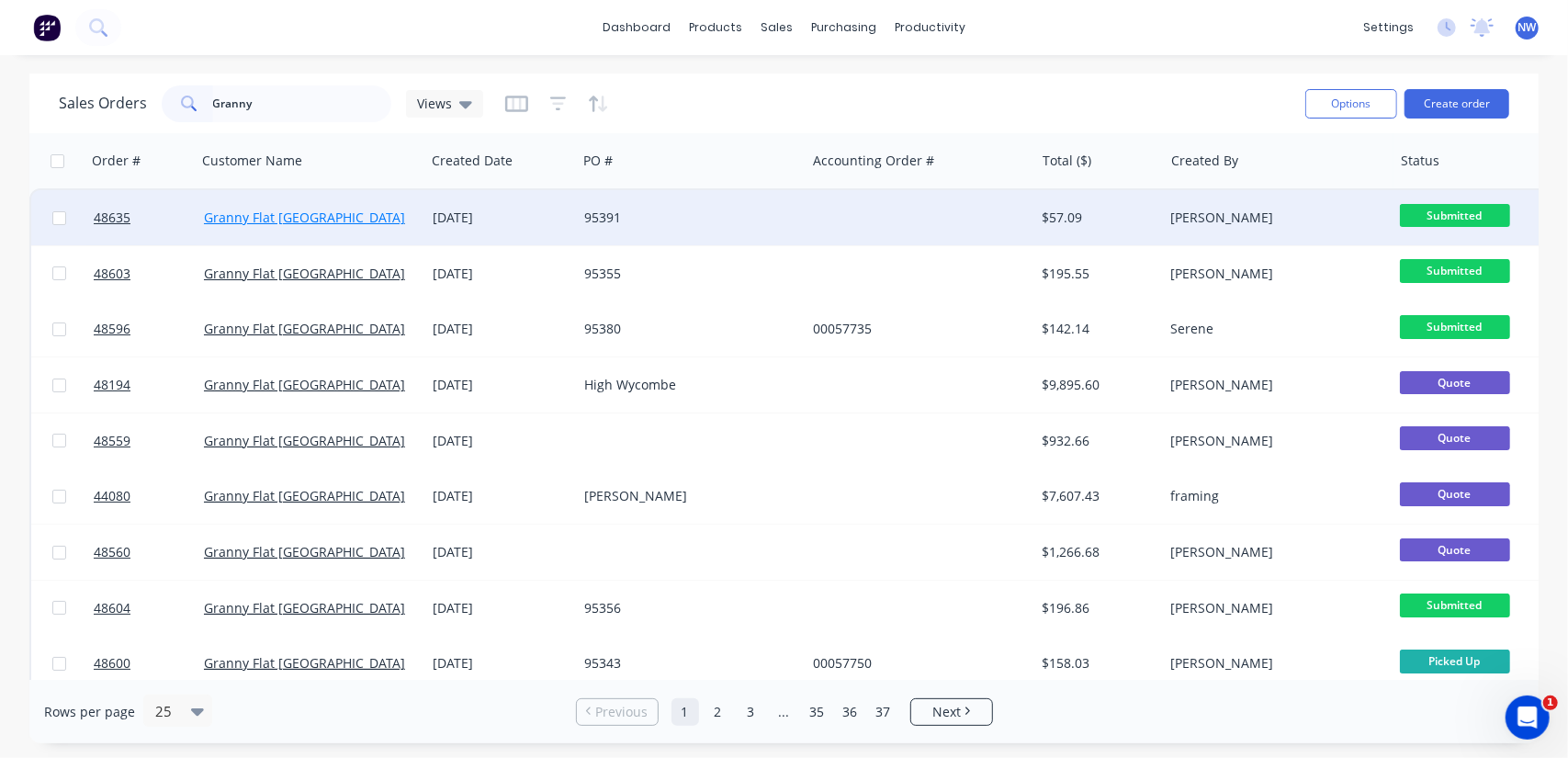
click at [261, 219] on link "Granny Flat WA" at bounding box center [304, 218] width 201 height 18
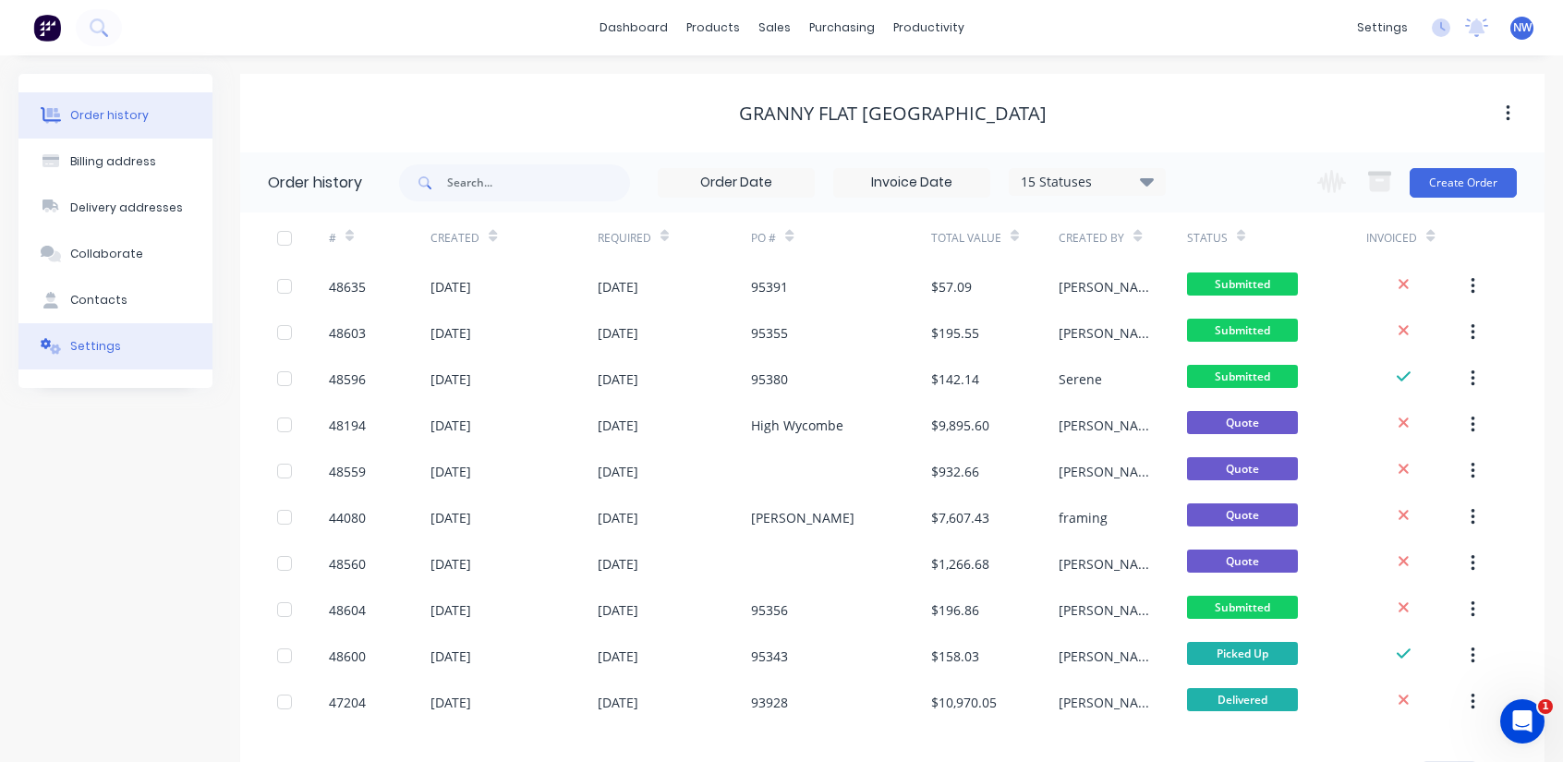
click at [84, 358] on button "Settings" at bounding box center [115, 346] width 194 height 46
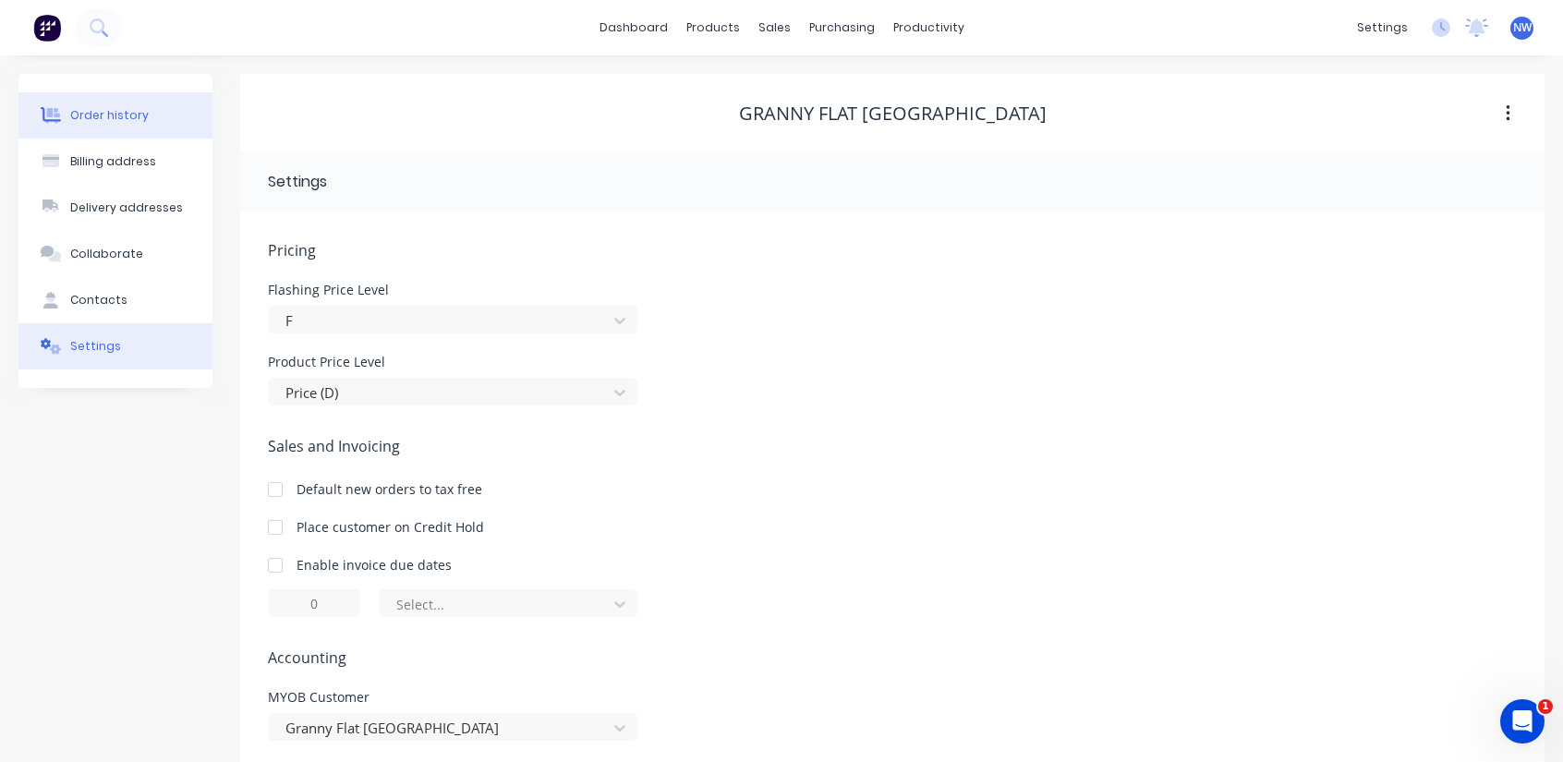
click at [116, 108] on div "Order history" at bounding box center [109, 115] width 79 height 17
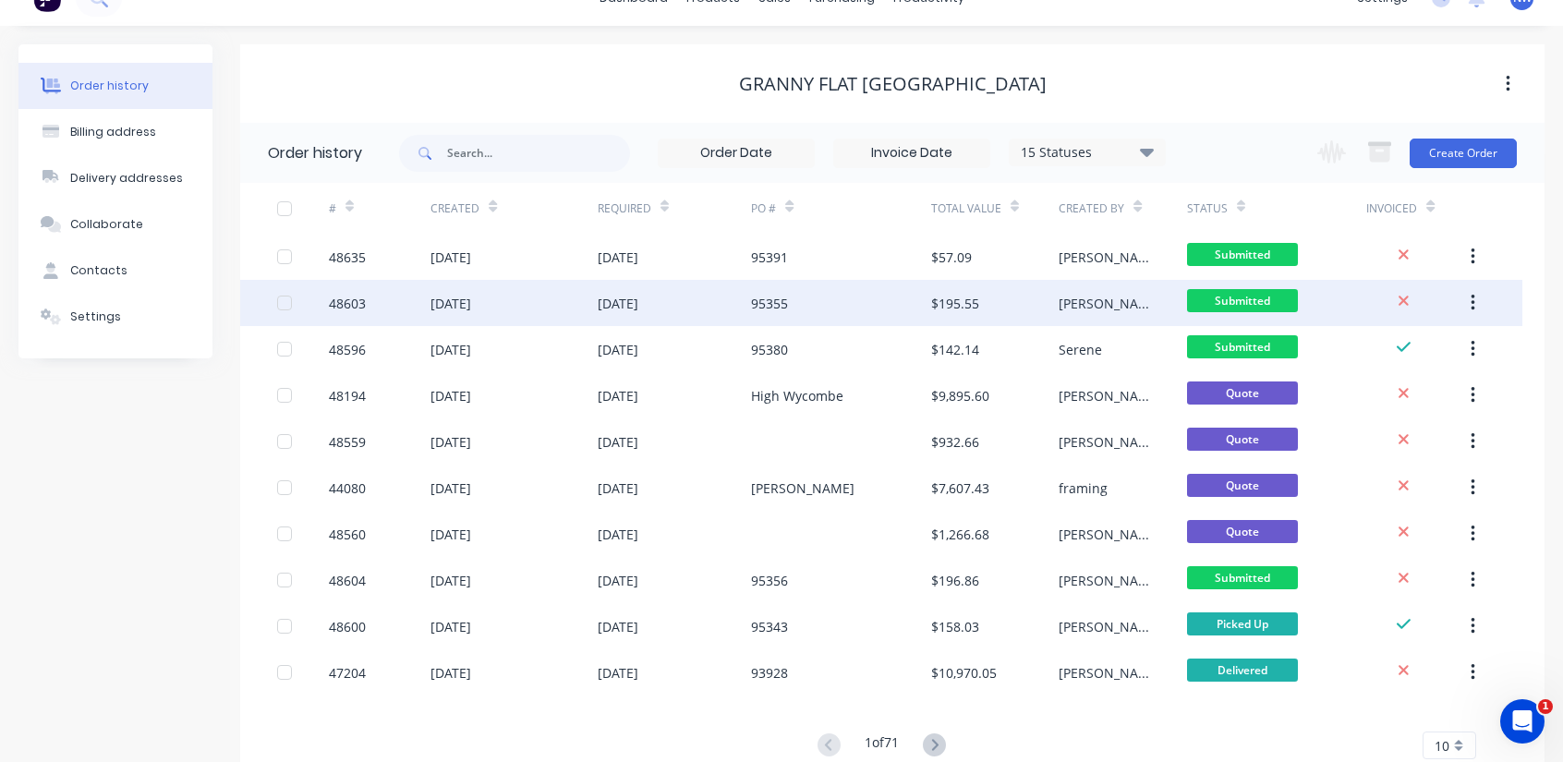
scroll to position [86, 0]
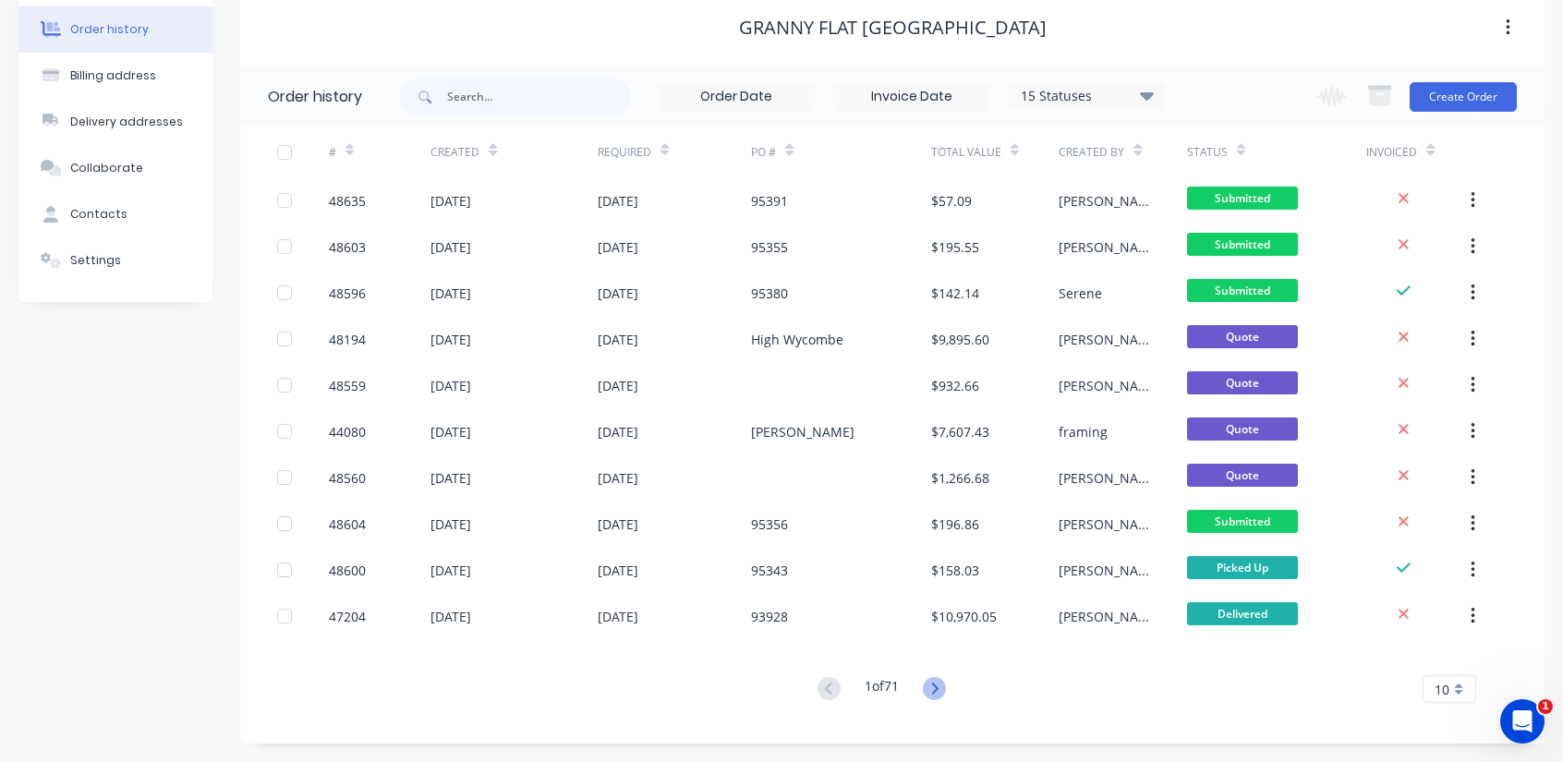
click at [944, 697] on icon at bounding box center [934, 688] width 23 height 23
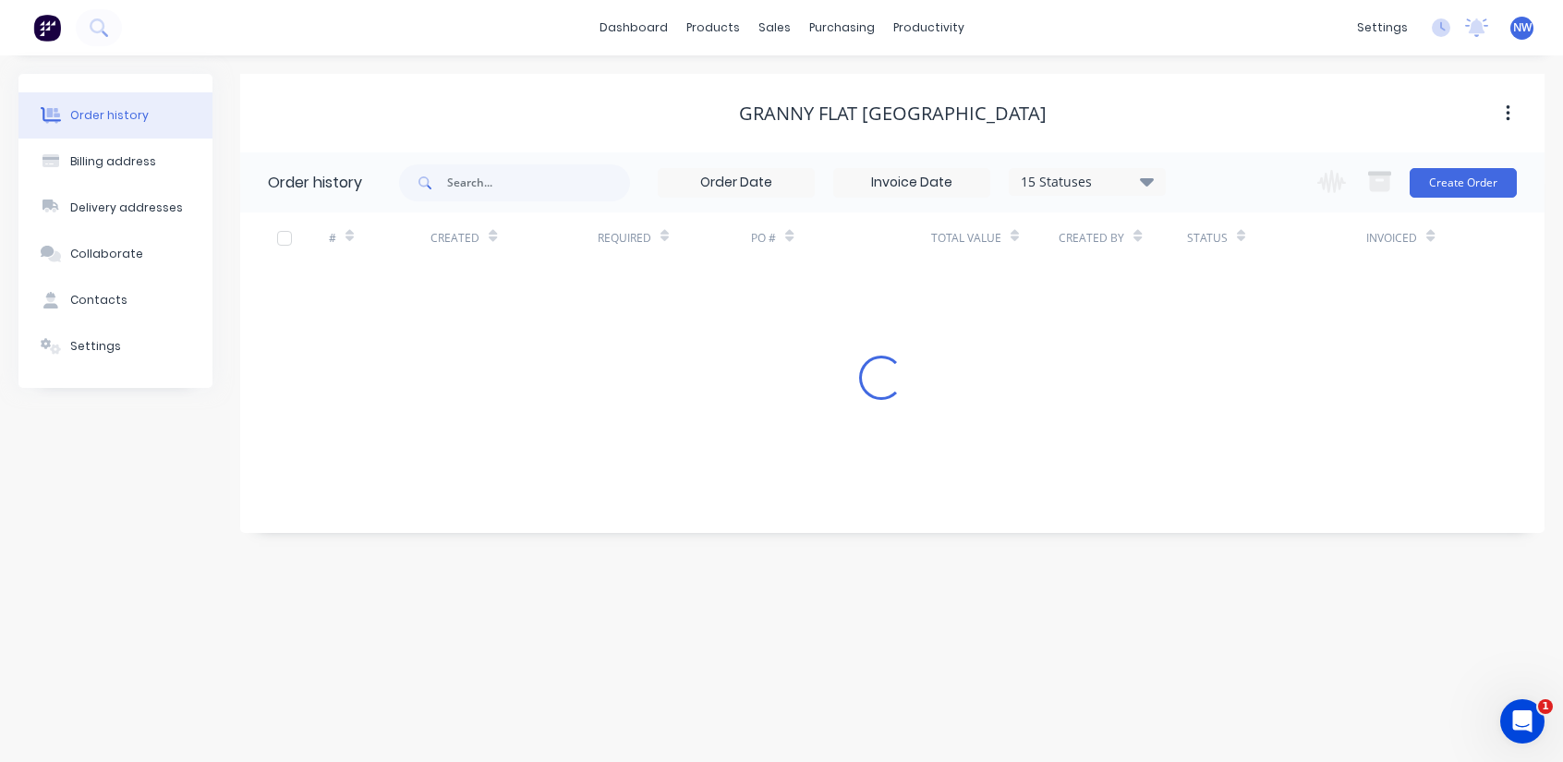
scroll to position [0, 0]
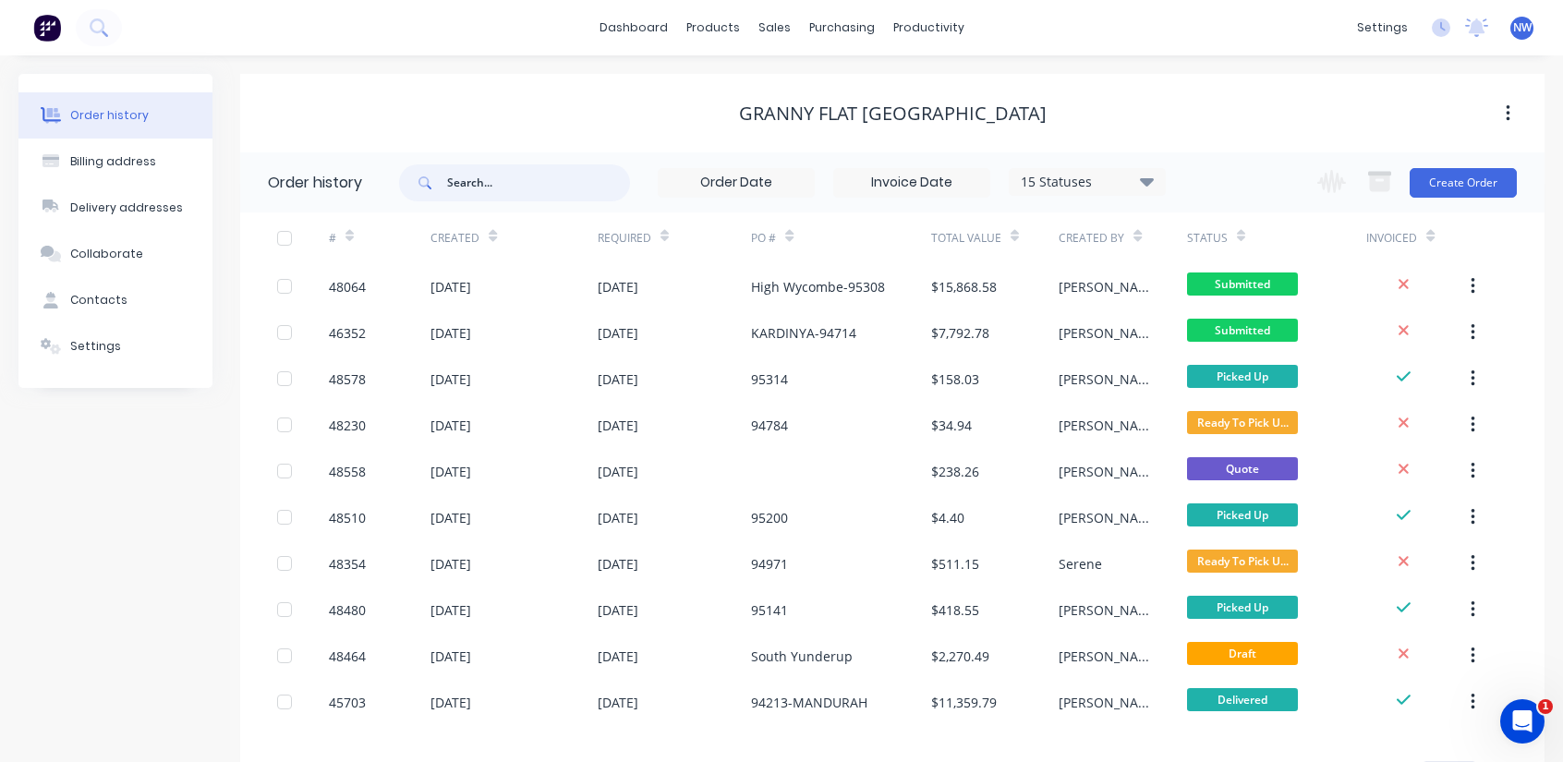
drag, startPoint x: 509, startPoint y: 184, endPoint x: 519, endPoint y: 176, distance: 12.6
click at [514, 182] on input "text" at bounding box center [538, 182] width 183 height 37
type input "mike"
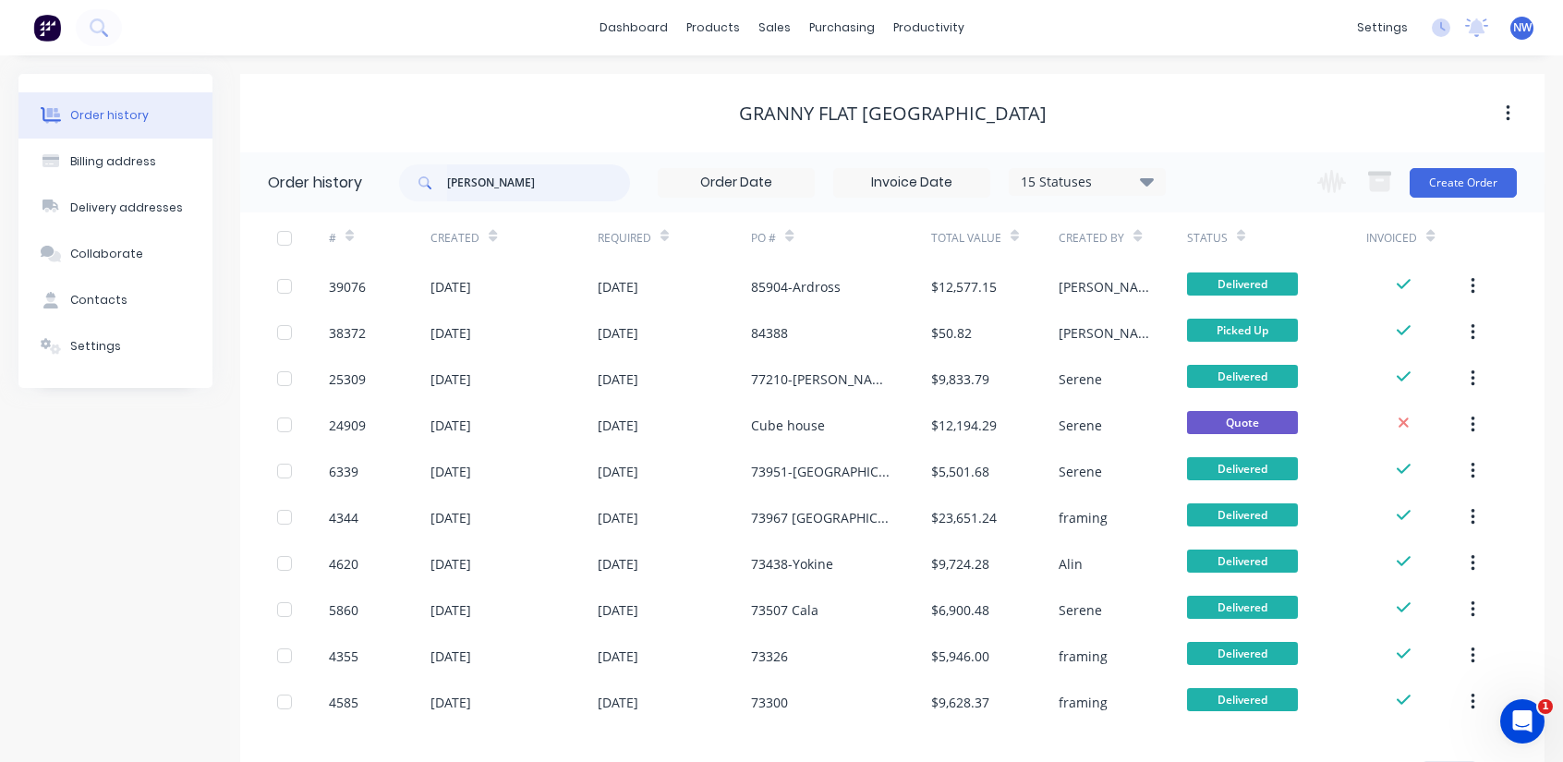
click at [503, 184] on input "mike" at bounding box center [538, 182] width 183 height 37
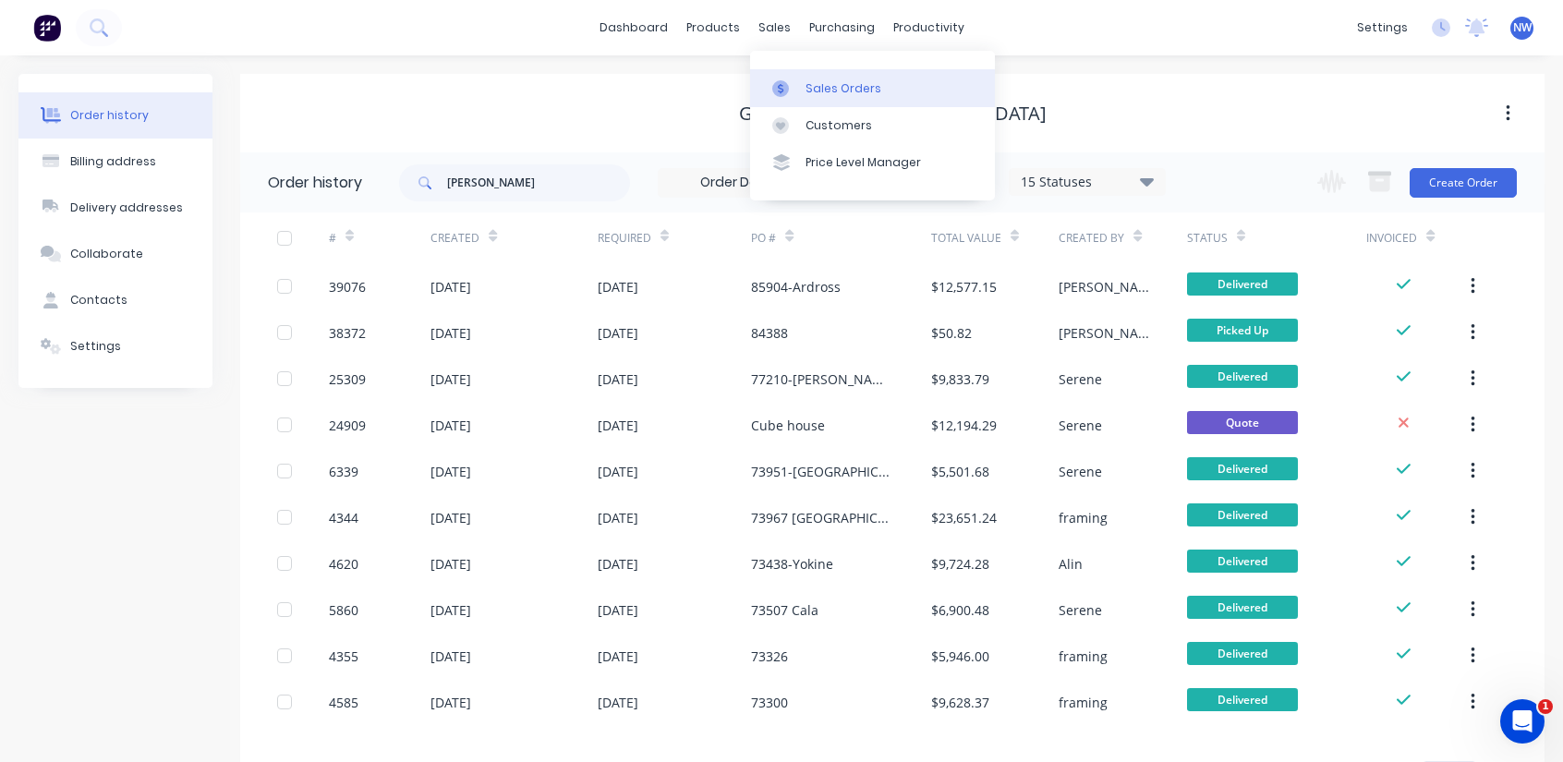
click at [841, 88] on div "Sales Orders" at bounding box center [844, 88] width 76 height 17
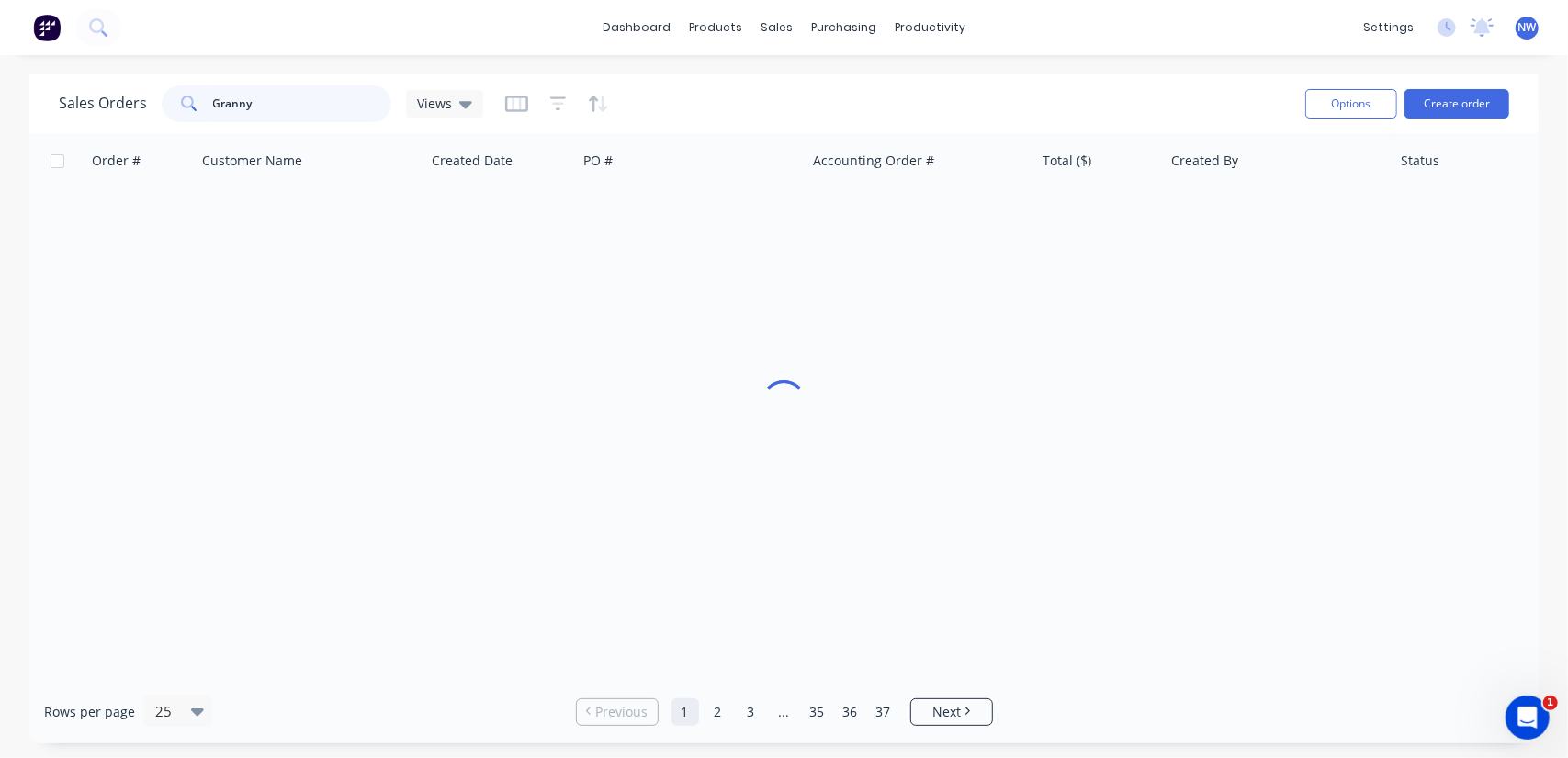
drag, startPoint x: 298, startPoint y: 103, endPoint x: 49, endPoint y: 49, distance: 254.8
click at [41, 104] on div "Sales Orders Granny Views Options Create order" at bounding box center [784, 103] width 1509 height 60
type input "mike fence"
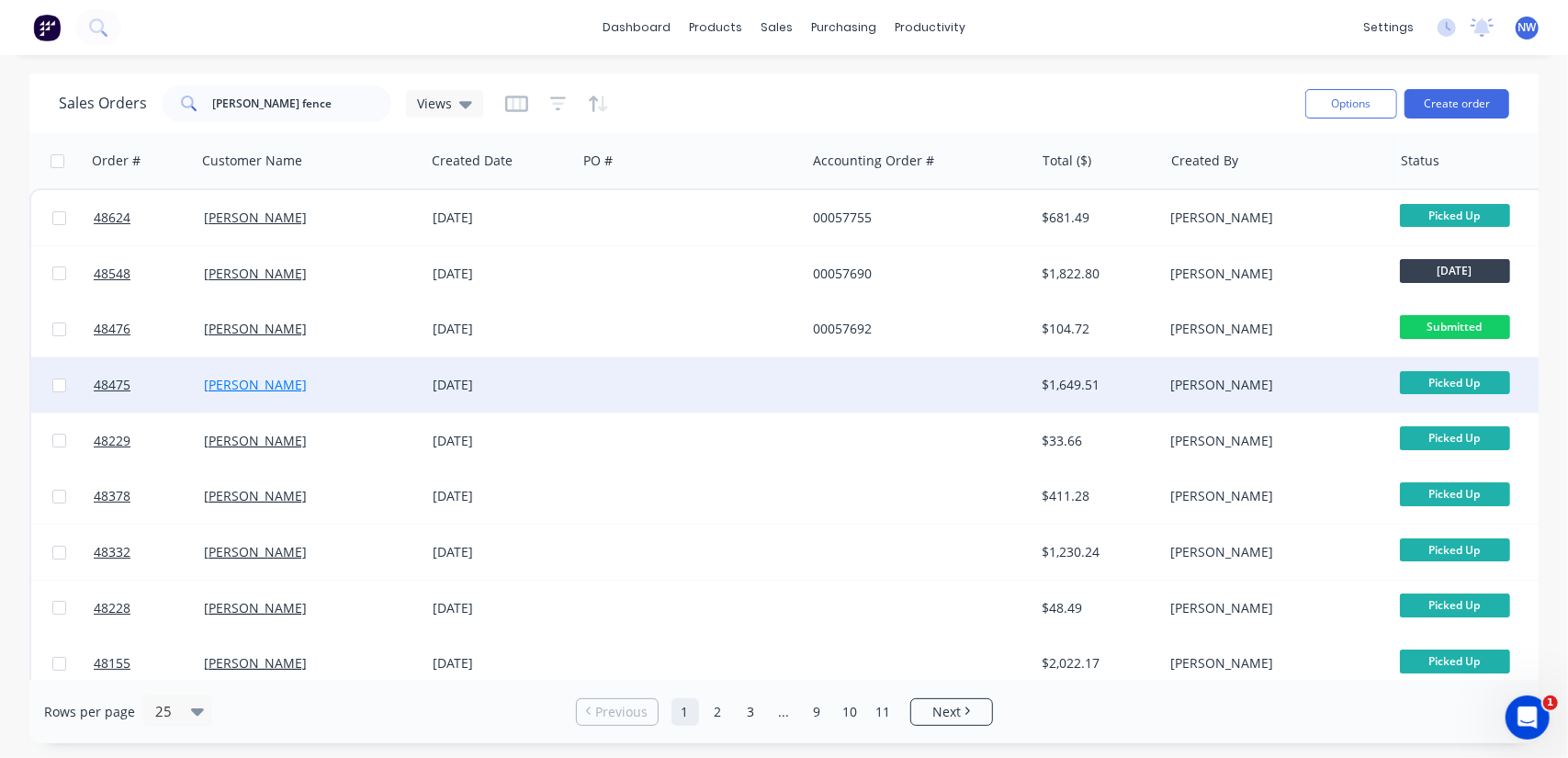
click at [217, 385] on link "Mike Fence" at bounding box center [255, 385] width 102 height 18
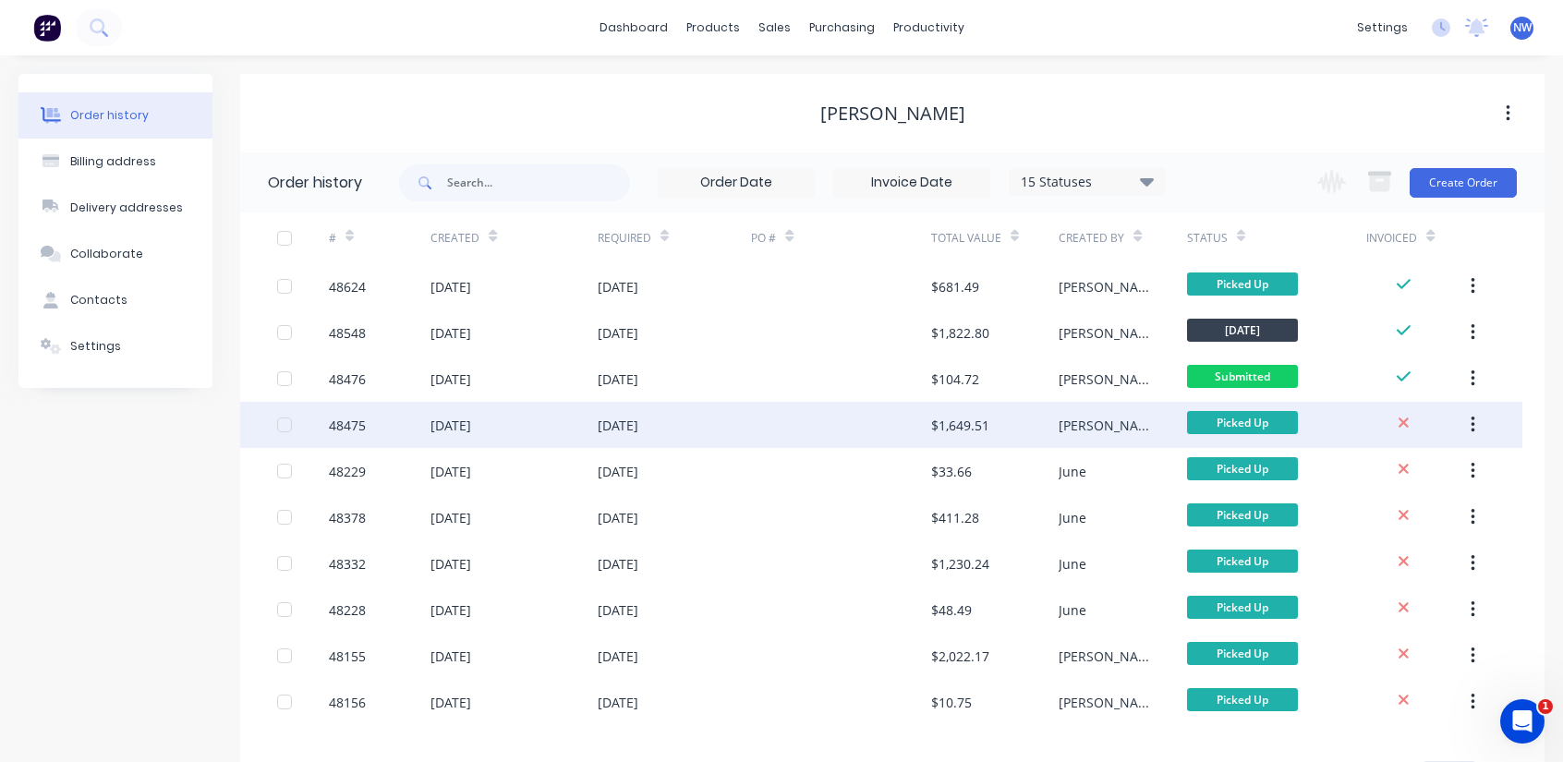
click at [354, 431] on div "48475" at bounding box center [347, 425] width 37 height 19
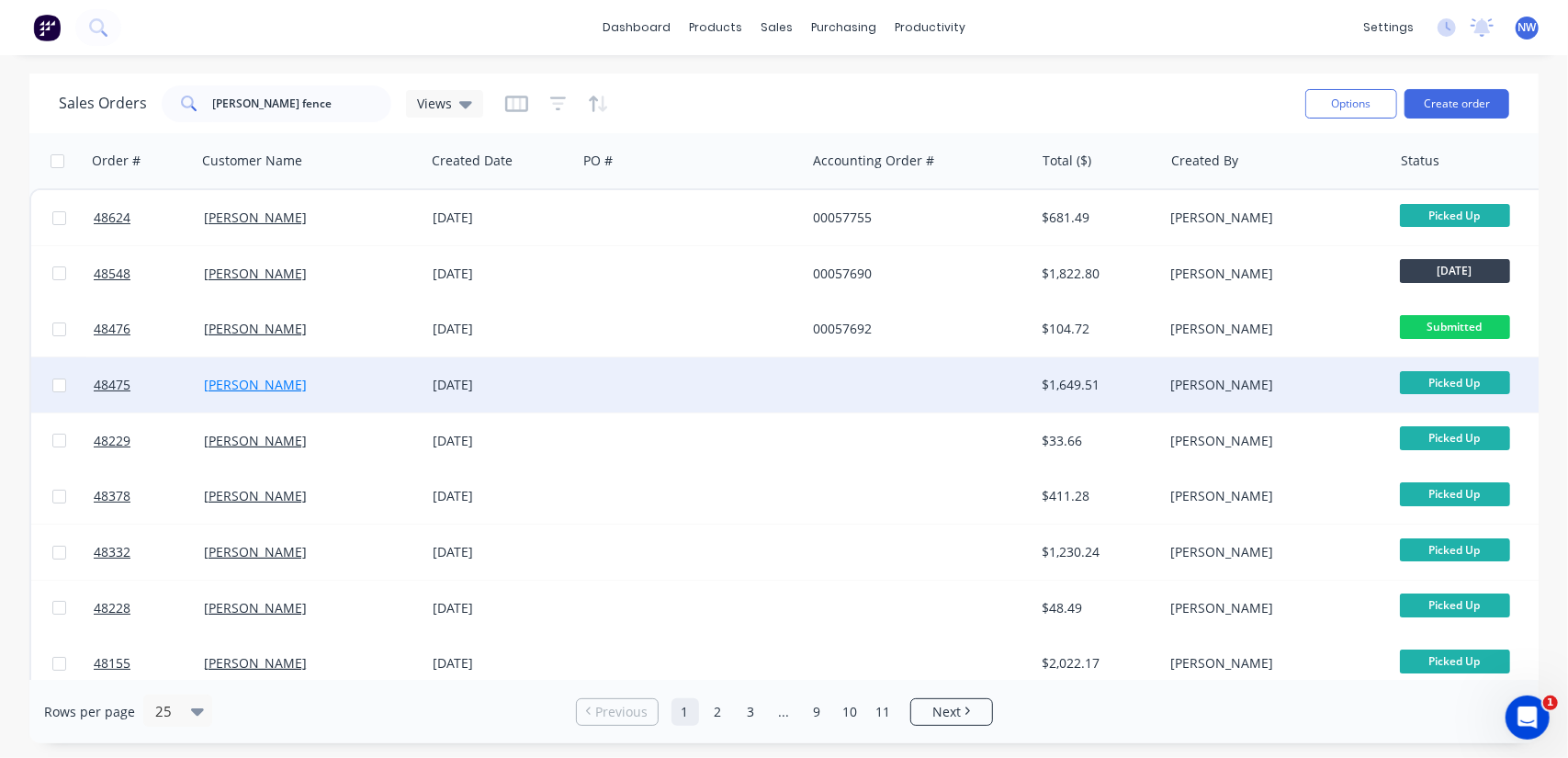
click at [248, 387] on link "Mike Fence" at bounding box center [255, 385] width 102 height 18
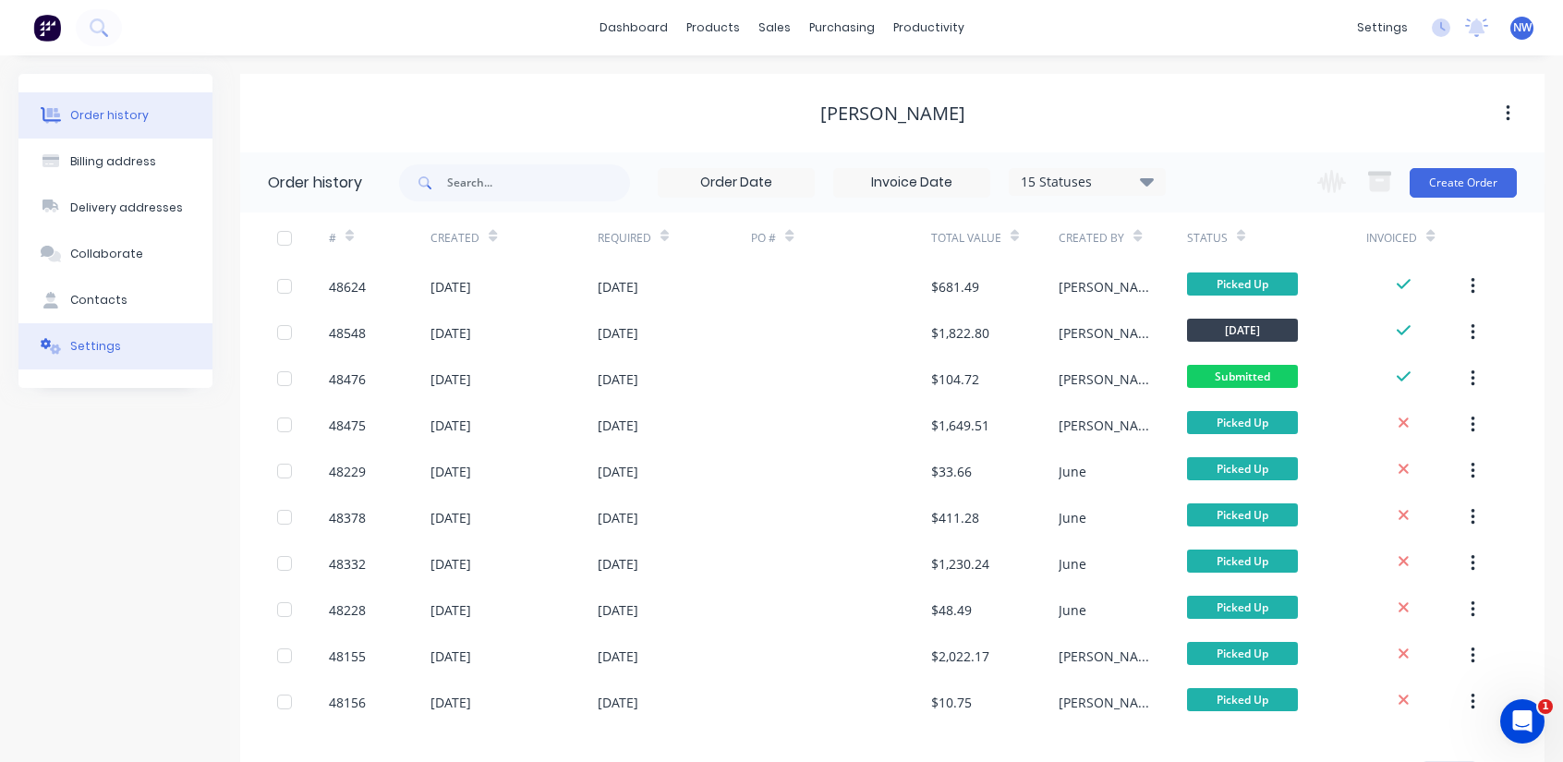
click at [113, 351] on div "Settings" at bounding box center [95, 346] width 51 height 17
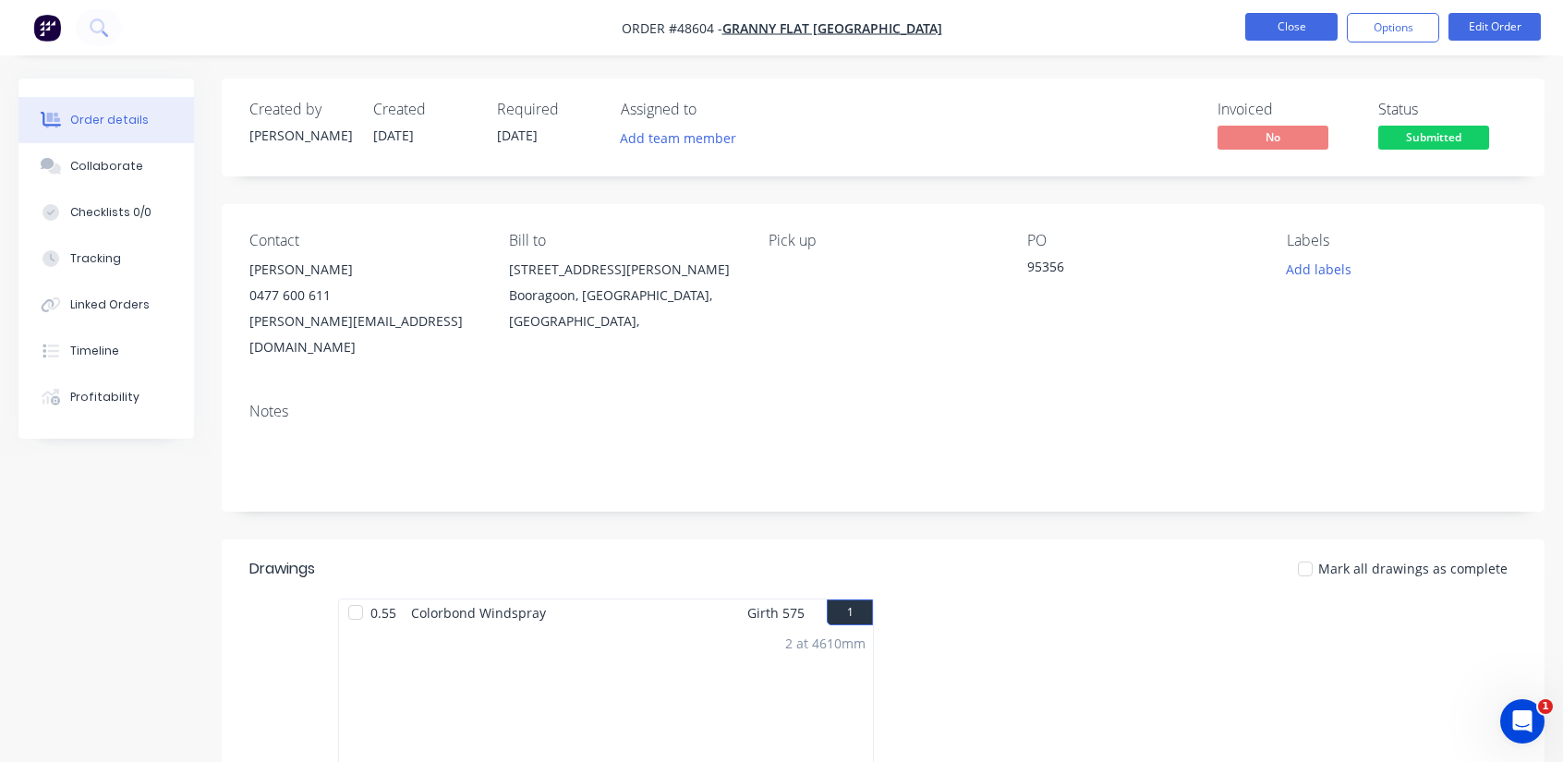
click at [1310, 30] on button "Close" at bounding box center [1291, 27] width 92 height 28
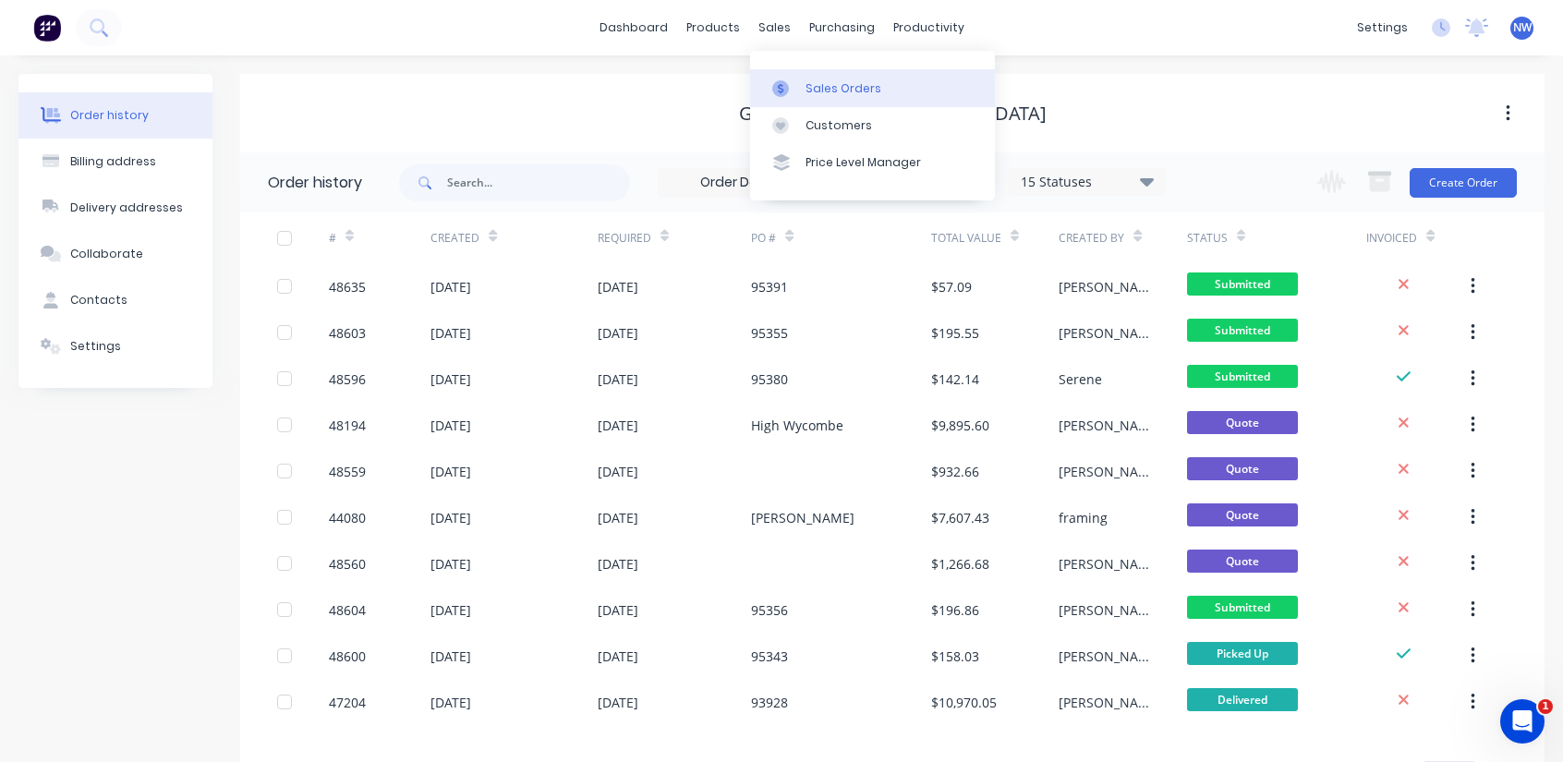
click at [797, 76] on link "Sales Orders" at bounding box center [872, 87] width 245 height 37
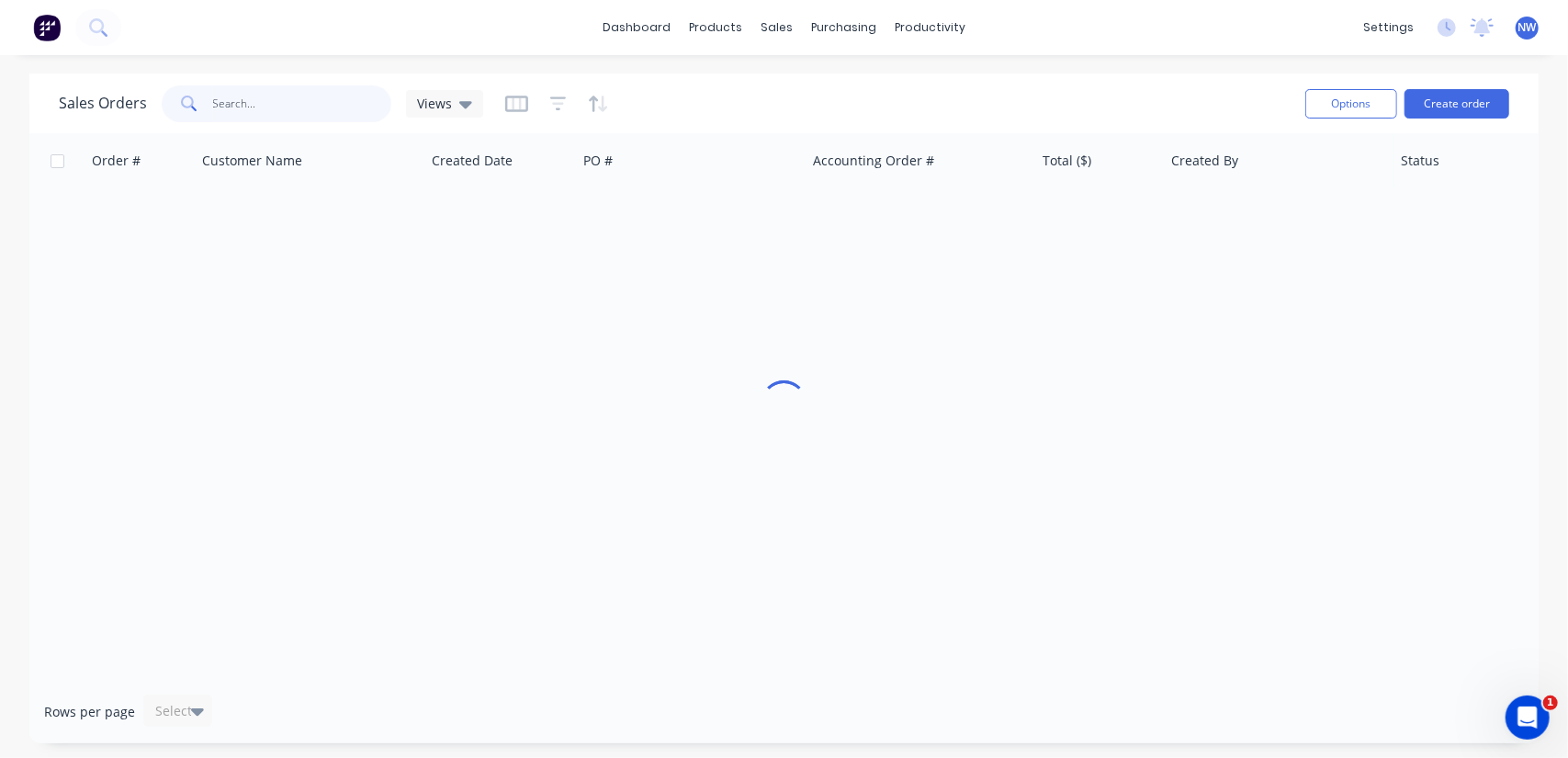
click at [232, 95] on input "text" at bounding box center [302, 103] width 179 height 37
type input "48501"
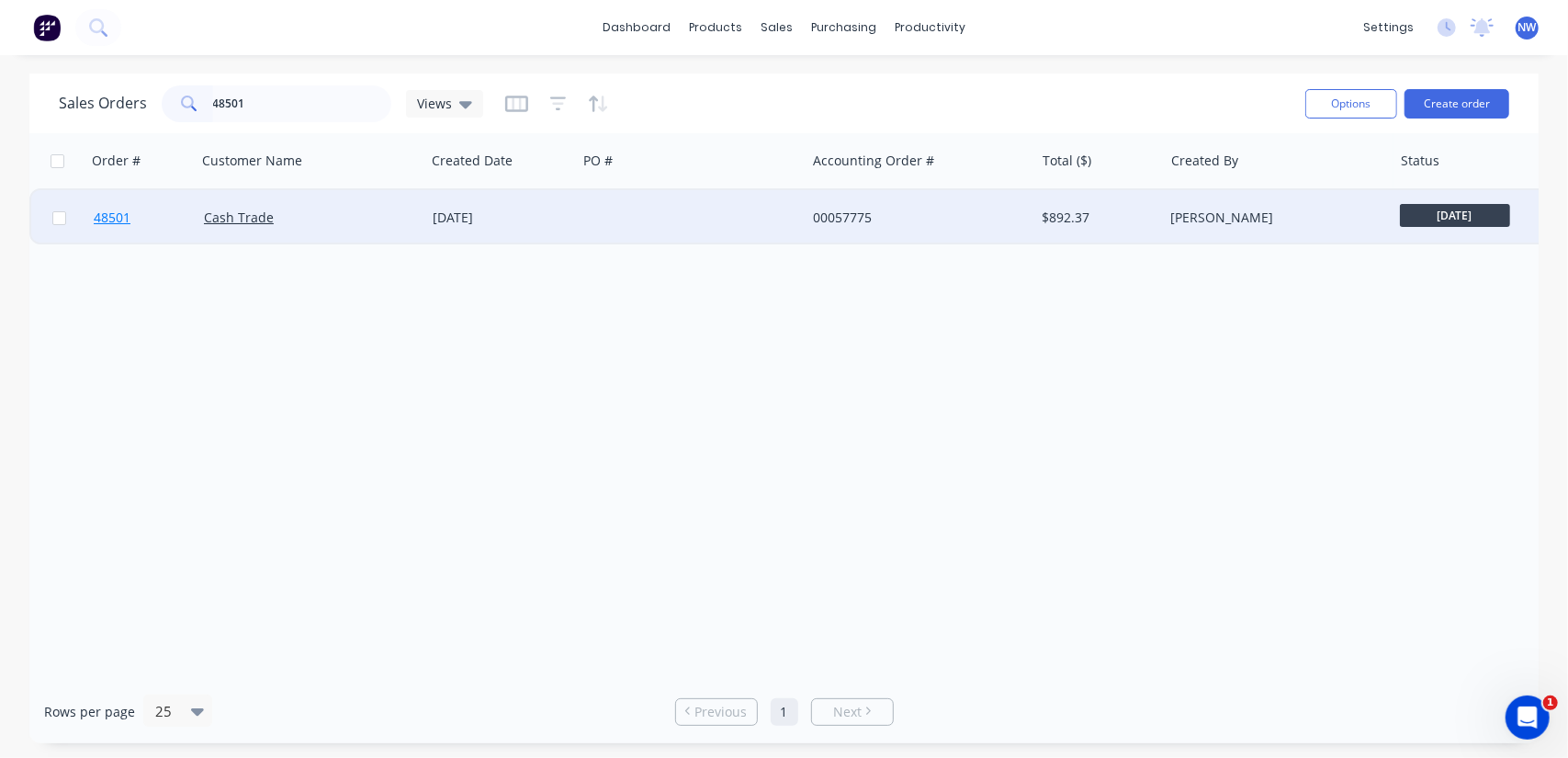
click at [102, 216] on span "48501" at bounding box center [111, 218] width 37 height 18
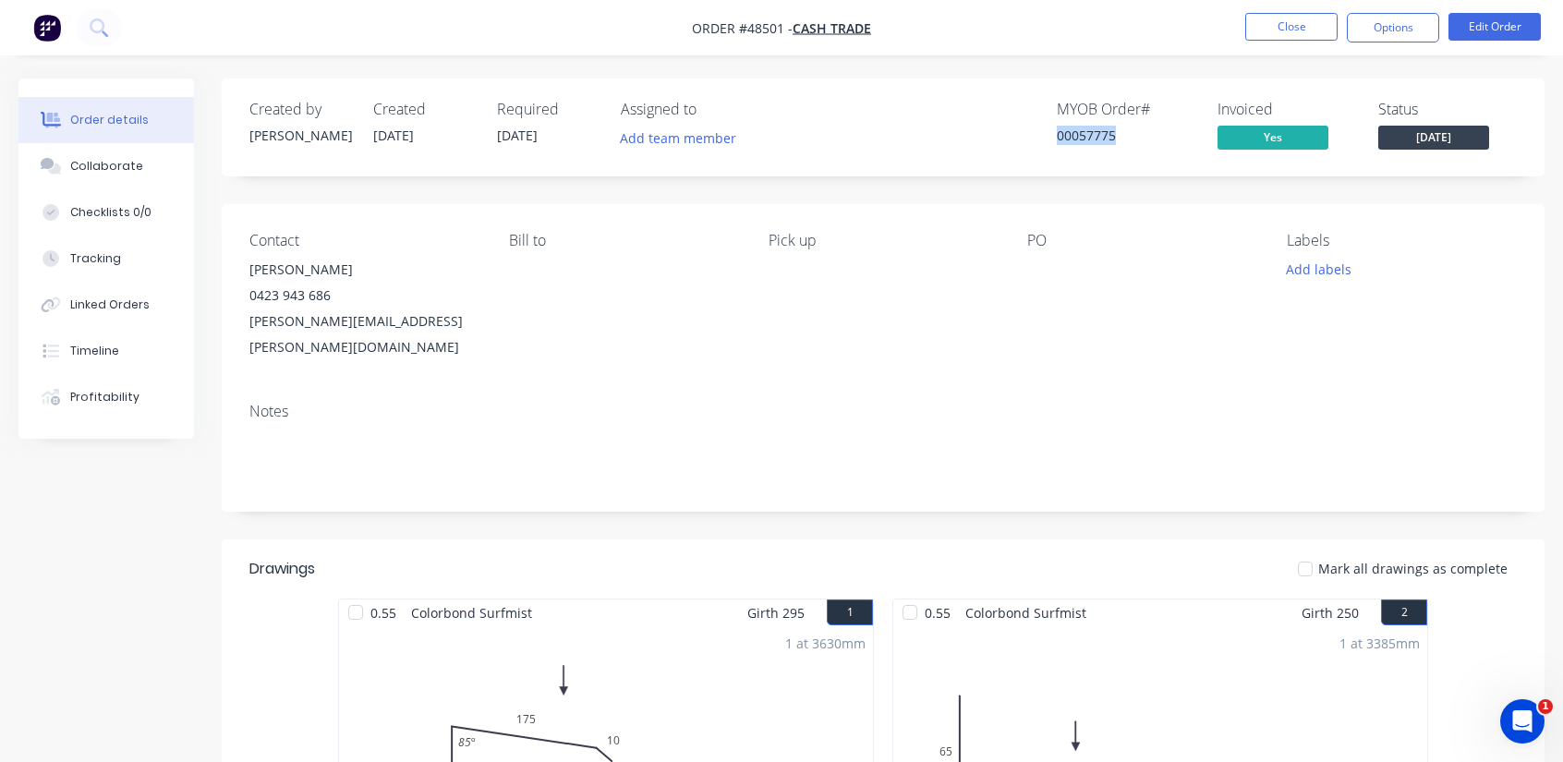
drag, startPoint x: 1127, startPoint y: 129, endPoint x: 1020, endPoint y: 121, distance: 107.5
click at [1020, 121] on div "MYOB Order # 00057775 Invoiced Yes Status [DATE]" at bounding box center [1161, 128] width 711 height 54
copy div "00057775"
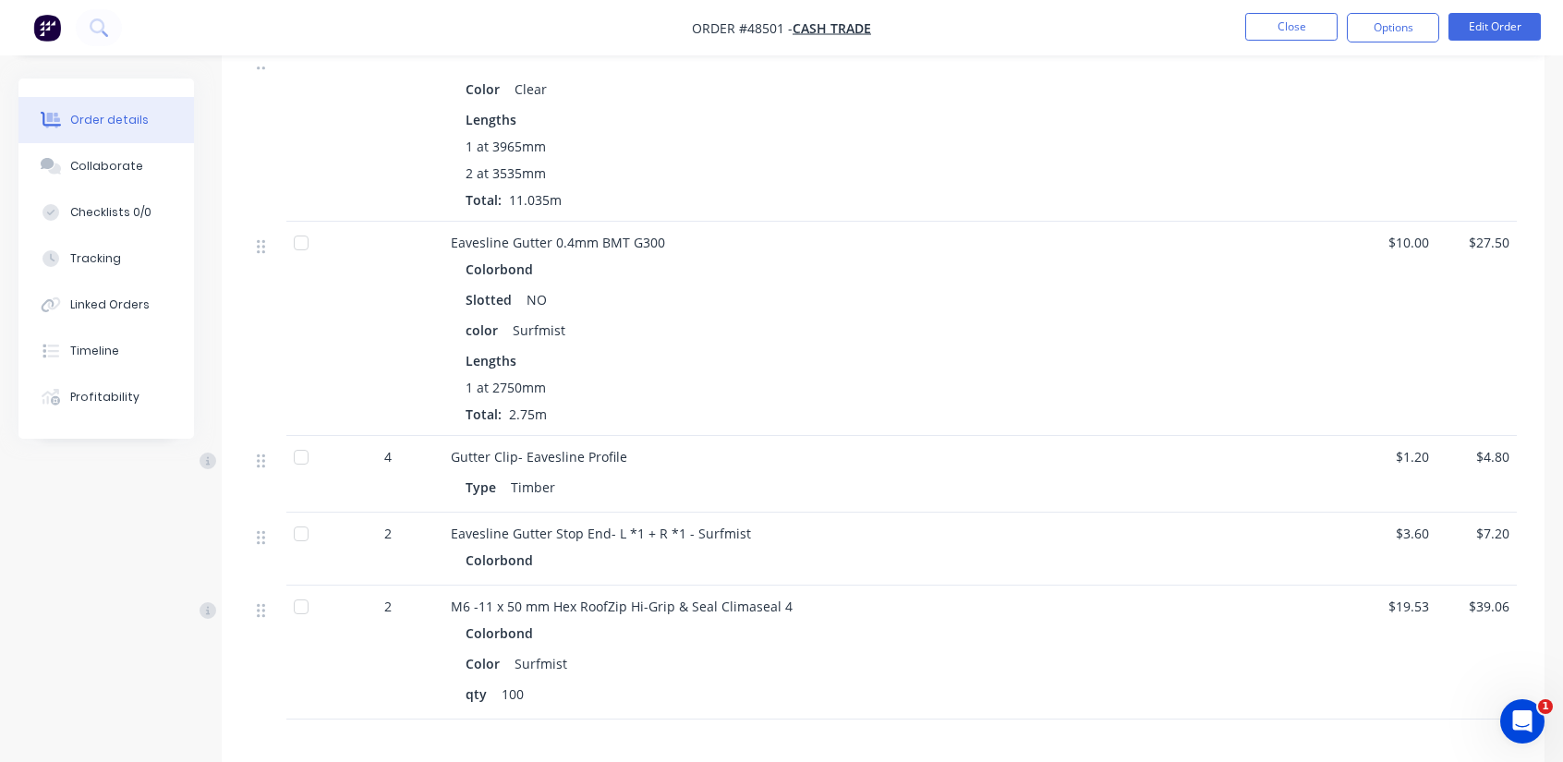
scroll to position [1779, 0]
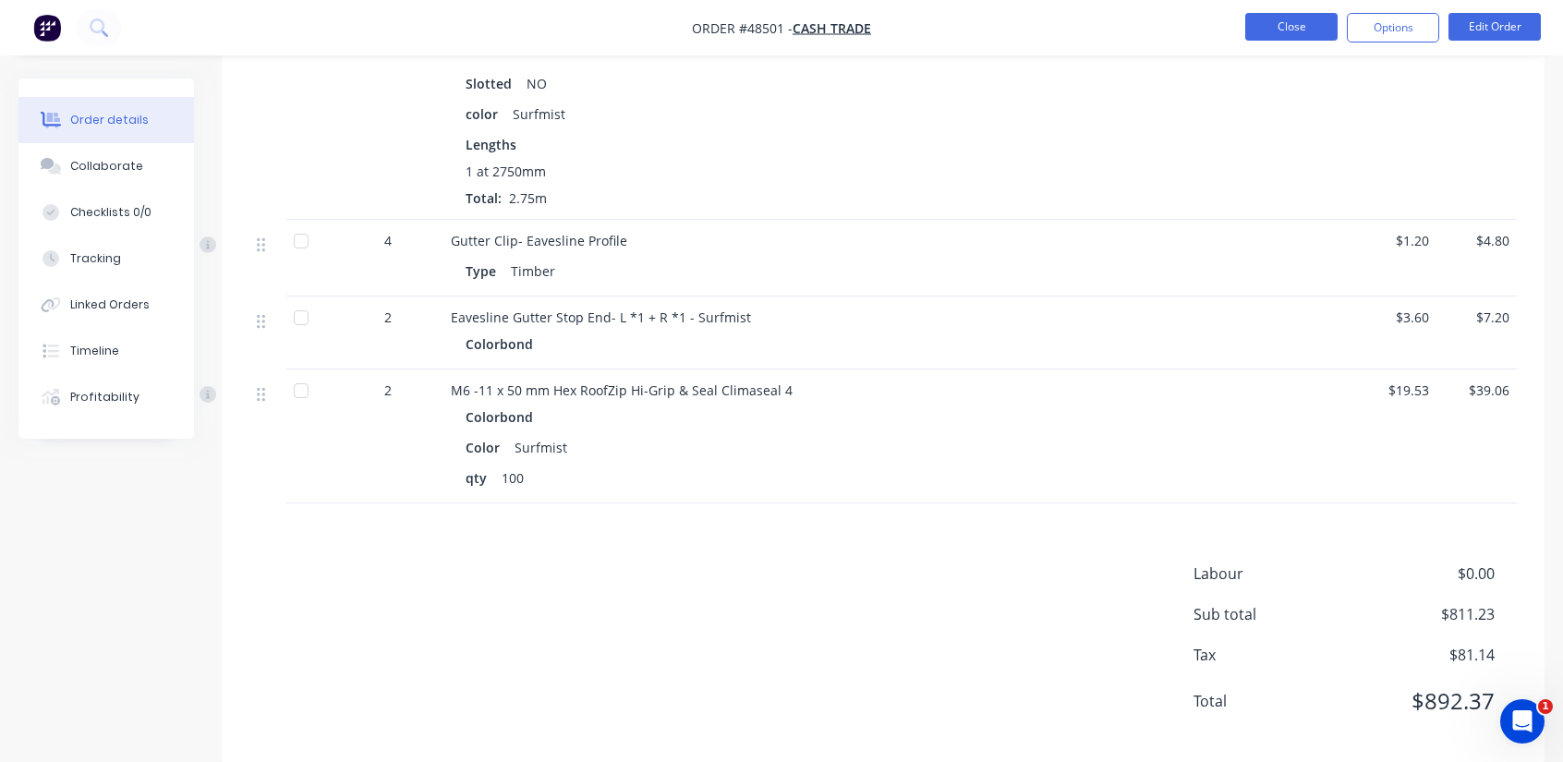
click at [1307, 29] on button "Close" at bounding box center [1291, 27] width 92 height 28
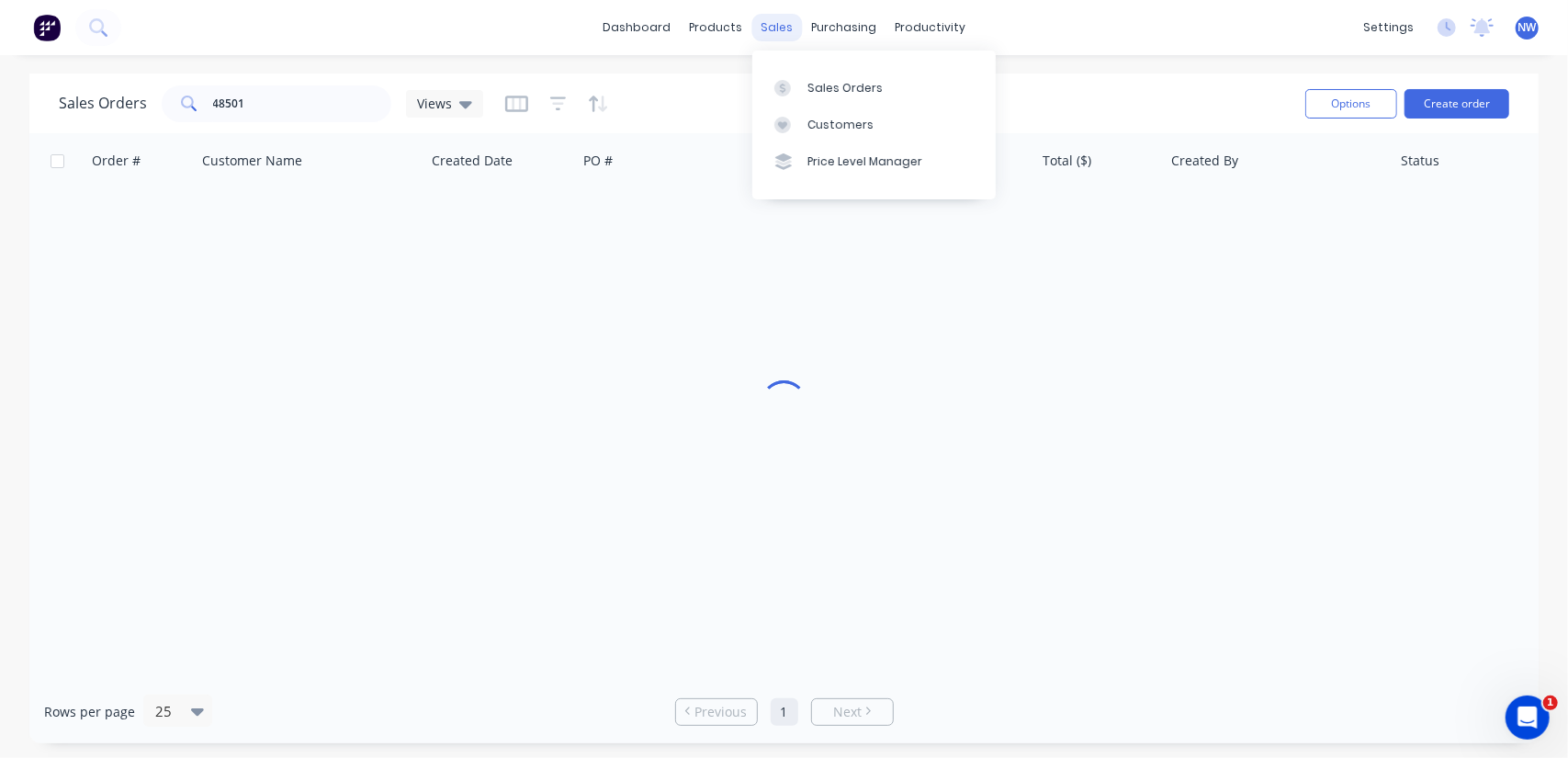
click at [774, 26] on div "sales" at bounding box center [777, 28] width 51 height 28
click at [817, 102] on link "Sales Orders" at bounding box center [874, 87] width 244 height 37
drag, startPoint x: 252, startPoint y: 103, endPoint x: 159, endPoint y: 98, distance: 93.1
click at [159, 98] on div "Sales Orders 48501 Views" at bounding box center [270, 103] width 425 height 37
paste input "248"
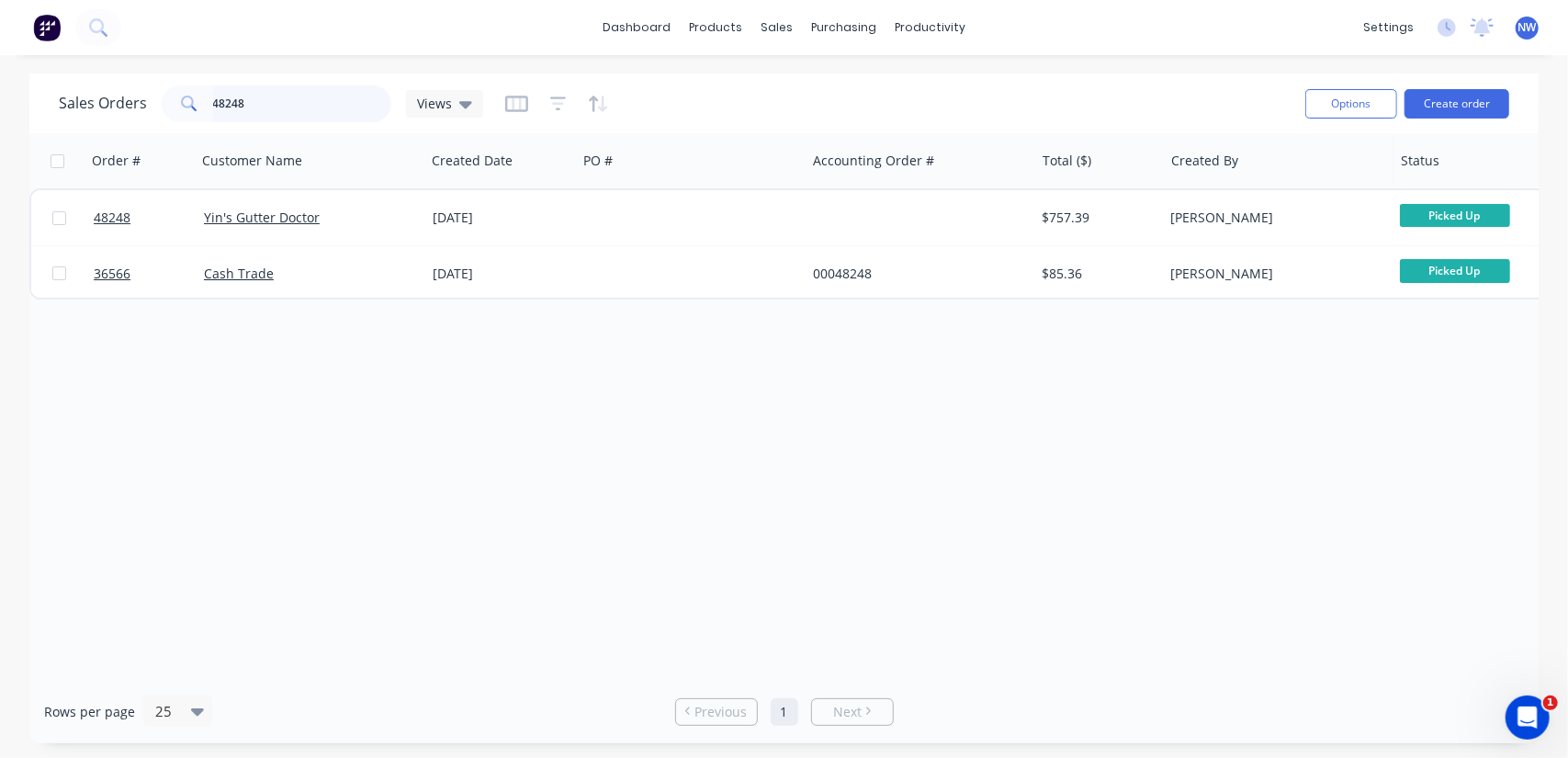
drag, startPoint x: 273, startPoint y: 102, endPoint x: 123, endPoint y: 96, distance: 150.1
click at [123, 96] on div "Sales Orders 48248 Views" at bounding box center [270, 103] width 425 height 37
paste input "461"
drag, startPoint x: 235, startPoint y: 109, endPoint x: 87, endPoint y: 21, distance: 172.2
click at [70, 93] on div "Sales Orders 48461 Views" at bounding box center [270, 103] width 425 height 37
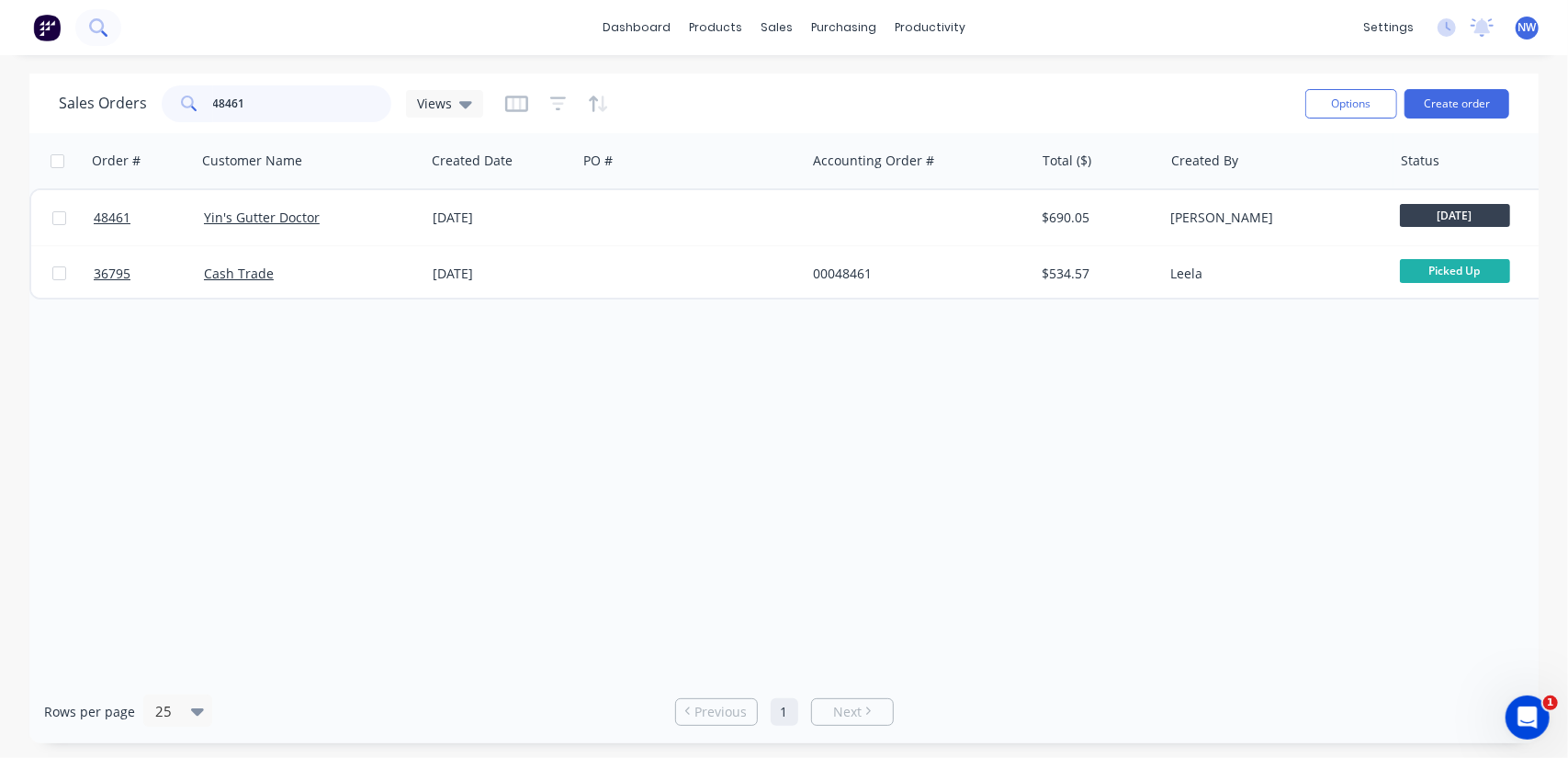
paste input "0"
drag, startPoint x: 266, startPoint y: 99, endPoint x: 178, endPoint y: 99, distance: 88.0
click at [178, 99] on div "48460" at bounding box center [276, 103] width 230 height 37
paste input "519"
type input "48519"
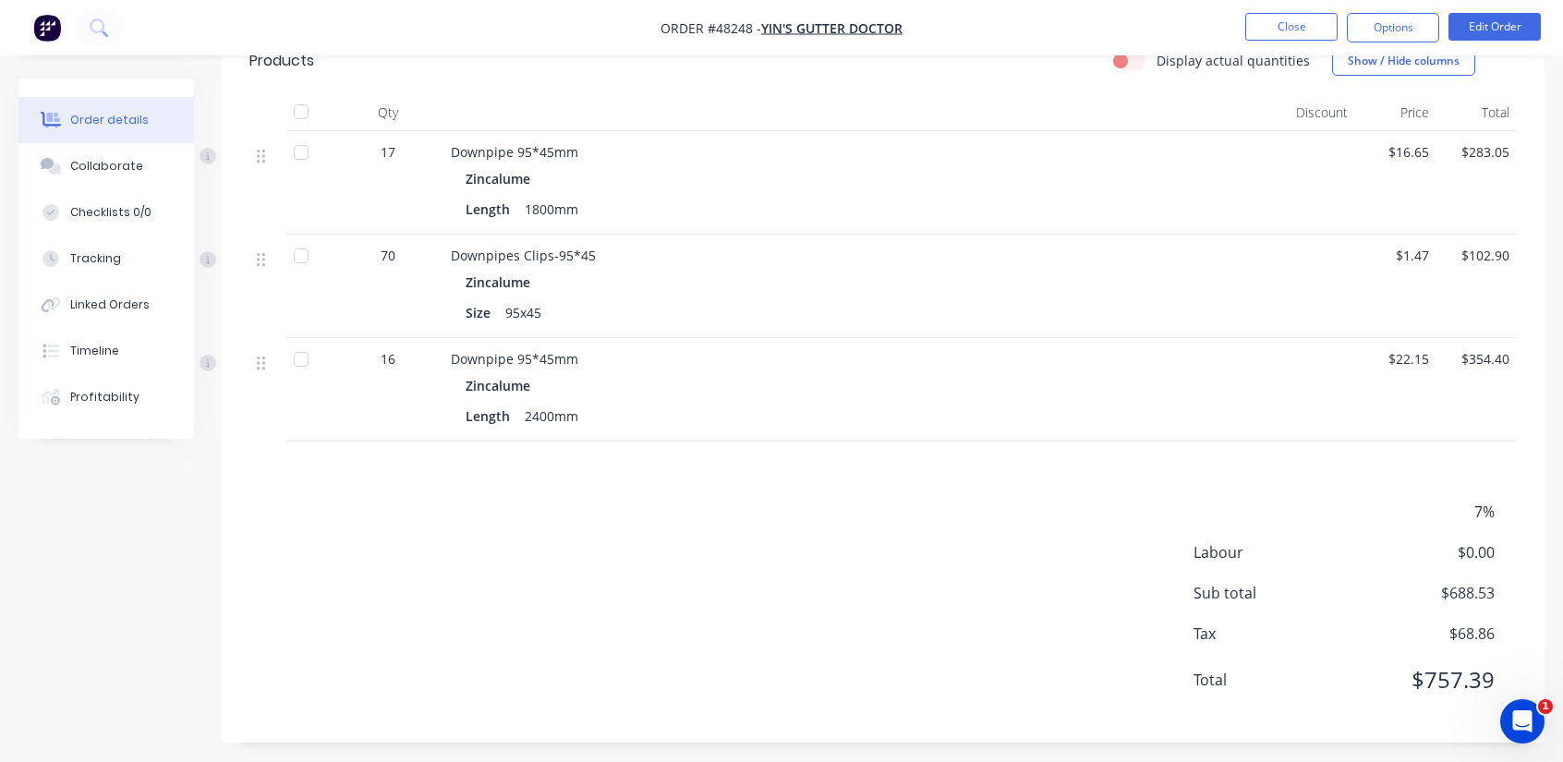
scroll to position [475, 0]
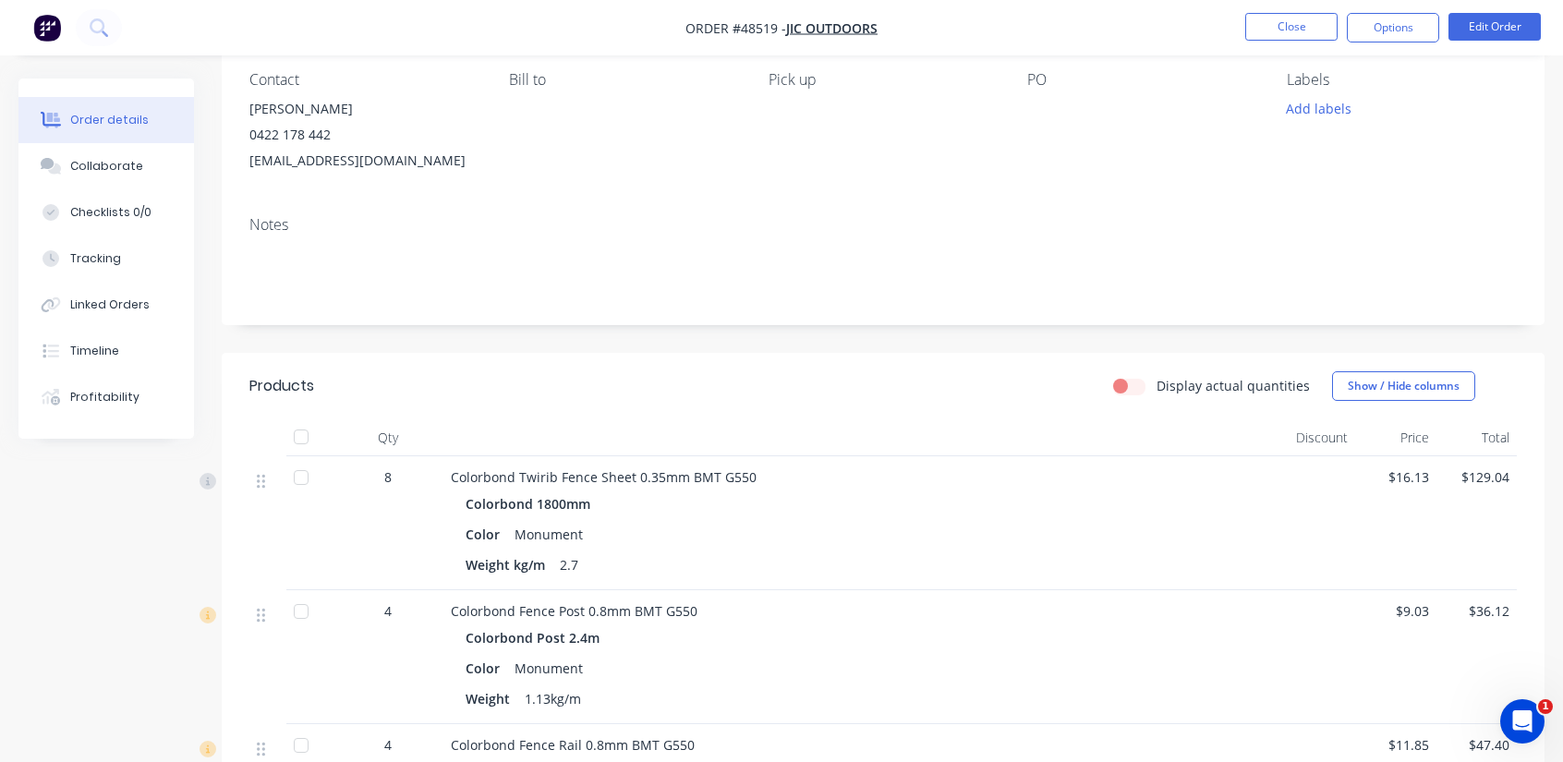
scroll to position [185, 0]
